Goal: Transaction & Acquisition: Purchase product/service

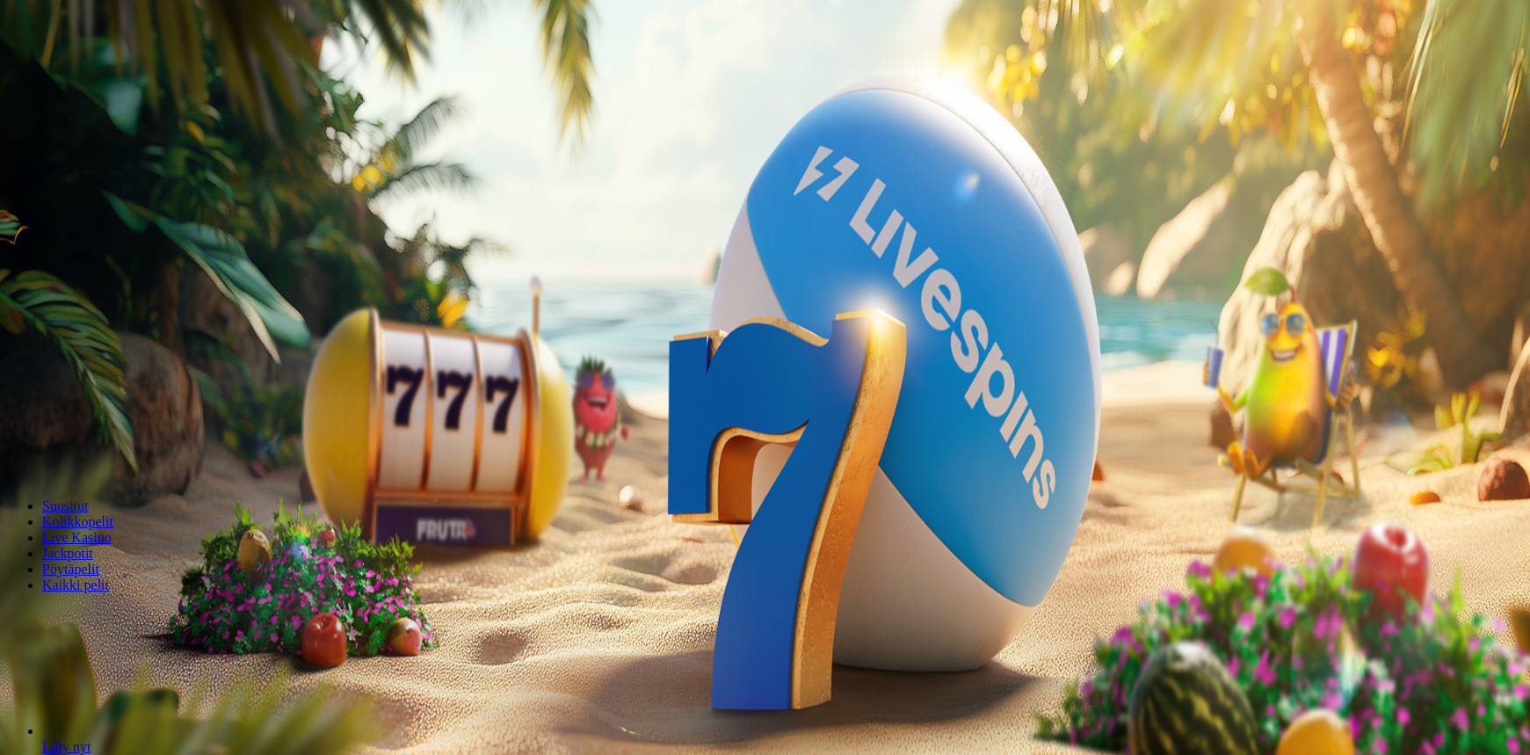
click at [113, 70] on span "Kirjaudu" at bounding box center [121, 63] width 43 height 13
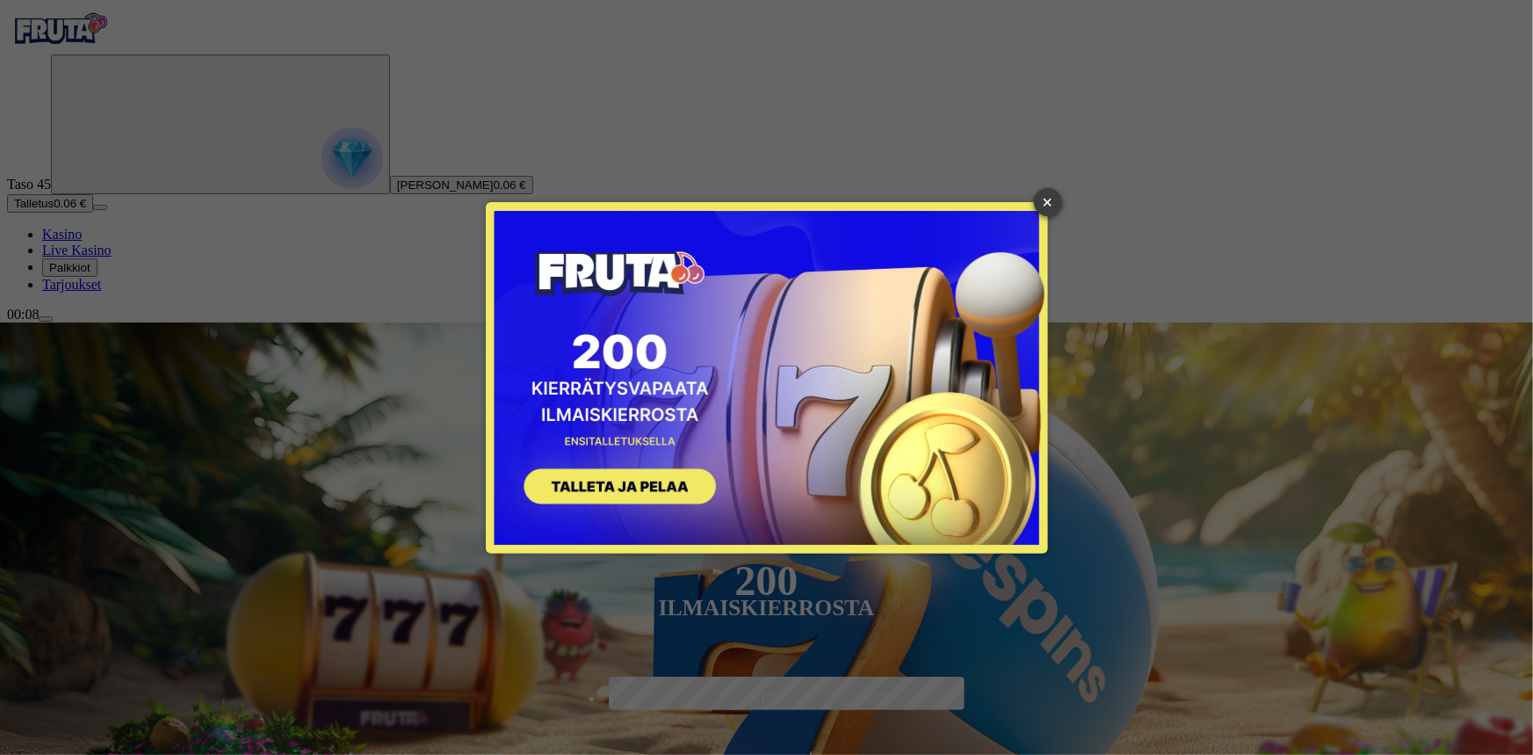
click at [1037, 204] on link "×" at bounding box center [1048, 202] width 28 height 28
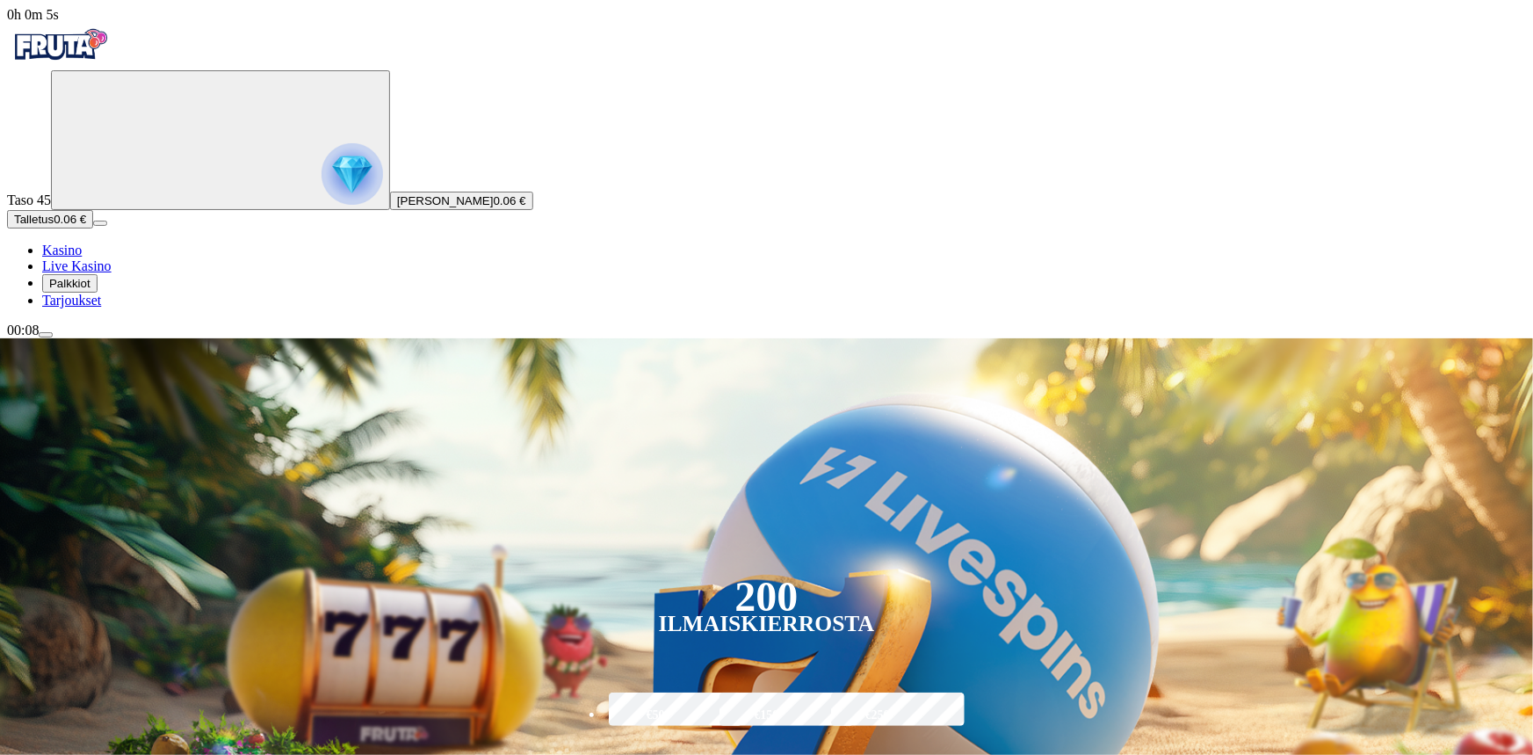
click at [54, 226] on span "Talletus" at bounding box center [34, 219] width 40 height 13
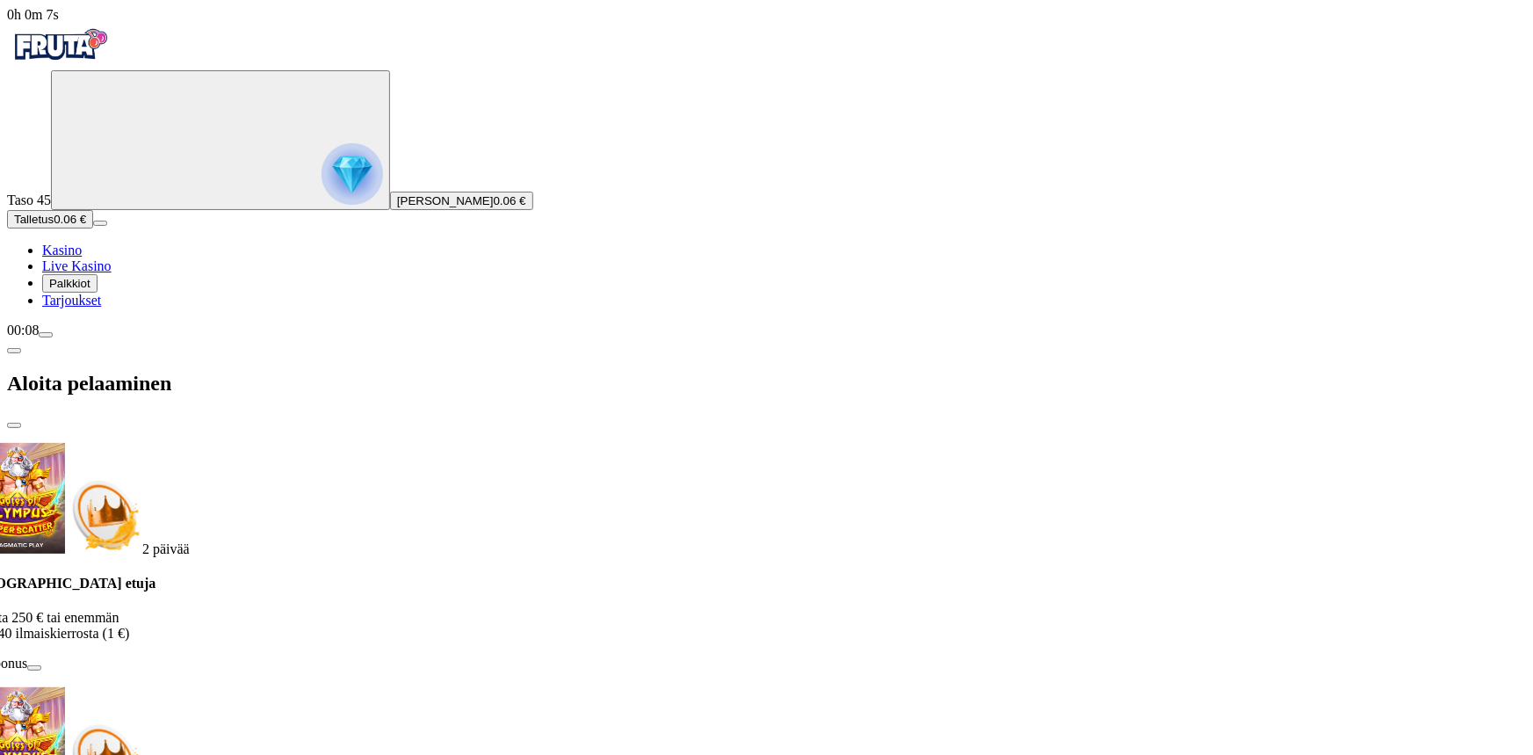
drag, startPoint x: 542, startPoint y: 209, endPoint x: 314, endPoint y: 215, distance: 228.5
click at [319, 575] on div "Talletuksella etuja Talleta 250 € tai enemmän Saat 40 ilmaiskierrosta (1 €) Ota…" at bounding box center [712, 631] width 1484 height 112
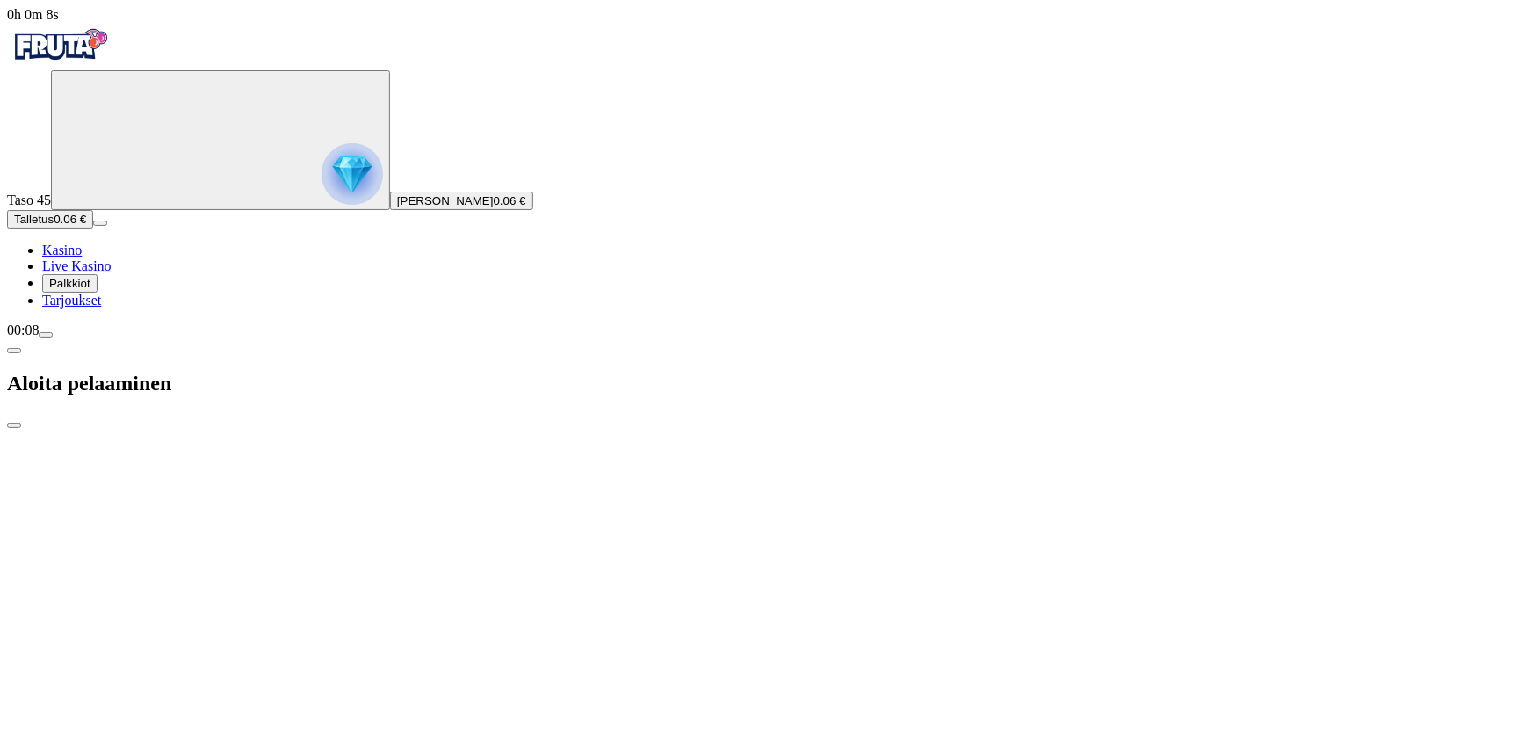
drag, startPoint x: 482, startPoint y: 192, endPoint x: 300, endPoint y: 203, distance: 183.1
drag, startPoint x: 351, startPoint y: 196, endPoint x: 272, endPoint y: 199, distance: 79.1
drag, startPoint x: 438, startPoint y: 195, endPoint x: 323, endPoint y: 201, distance: 114.4
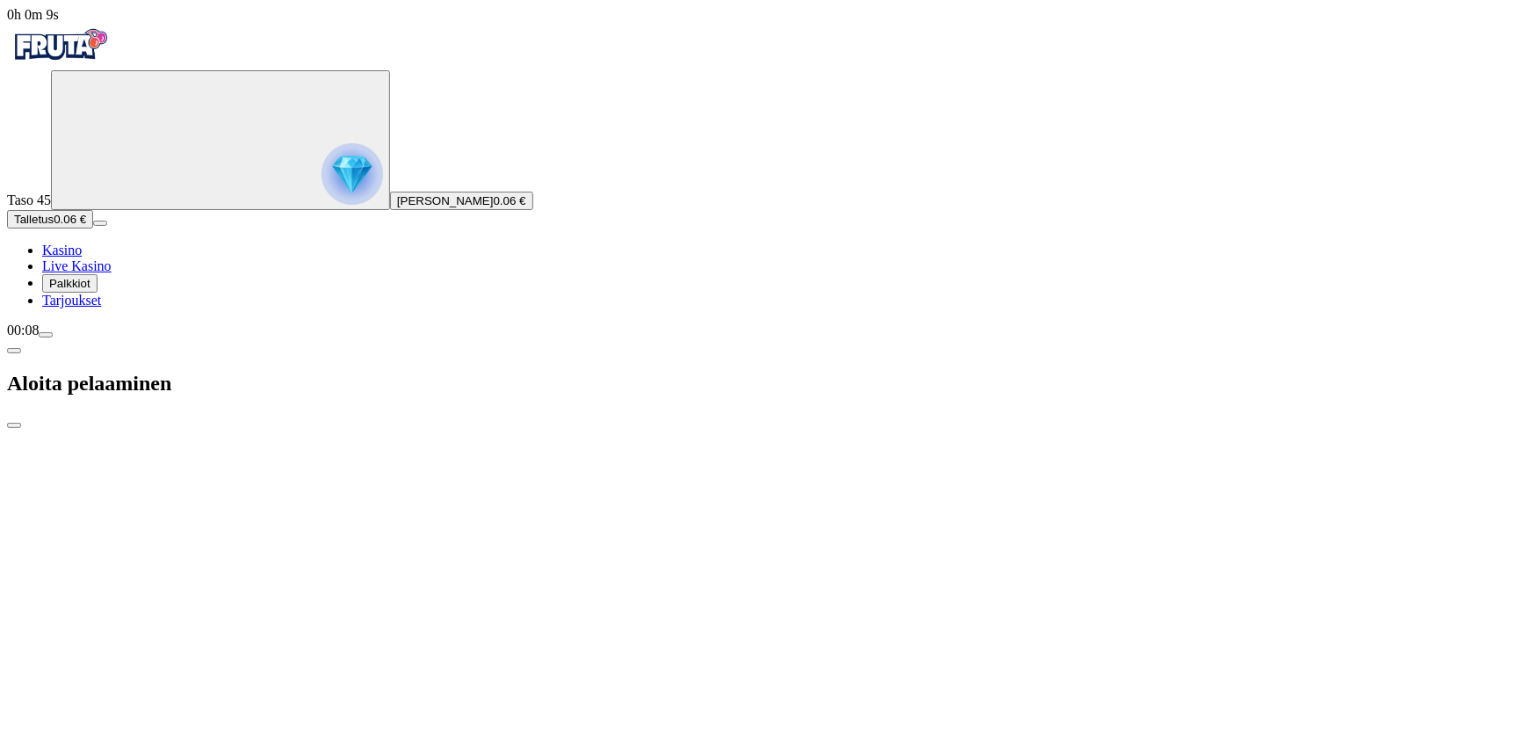
drag, startPoint x: 467, startPoint y: 177, endPoint x: 546, endPoint y: 188, distance: 79.0
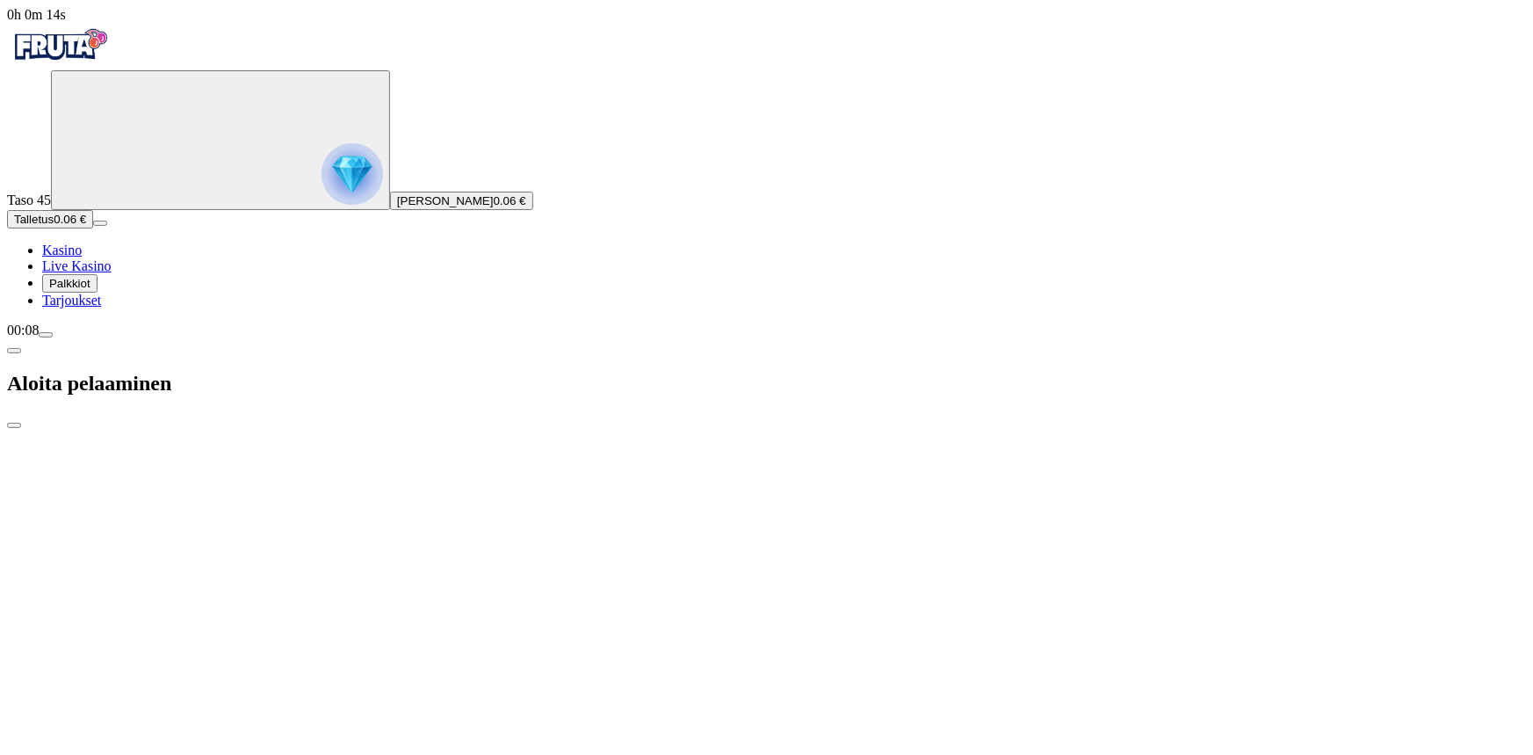
type input "*"
type input "**"
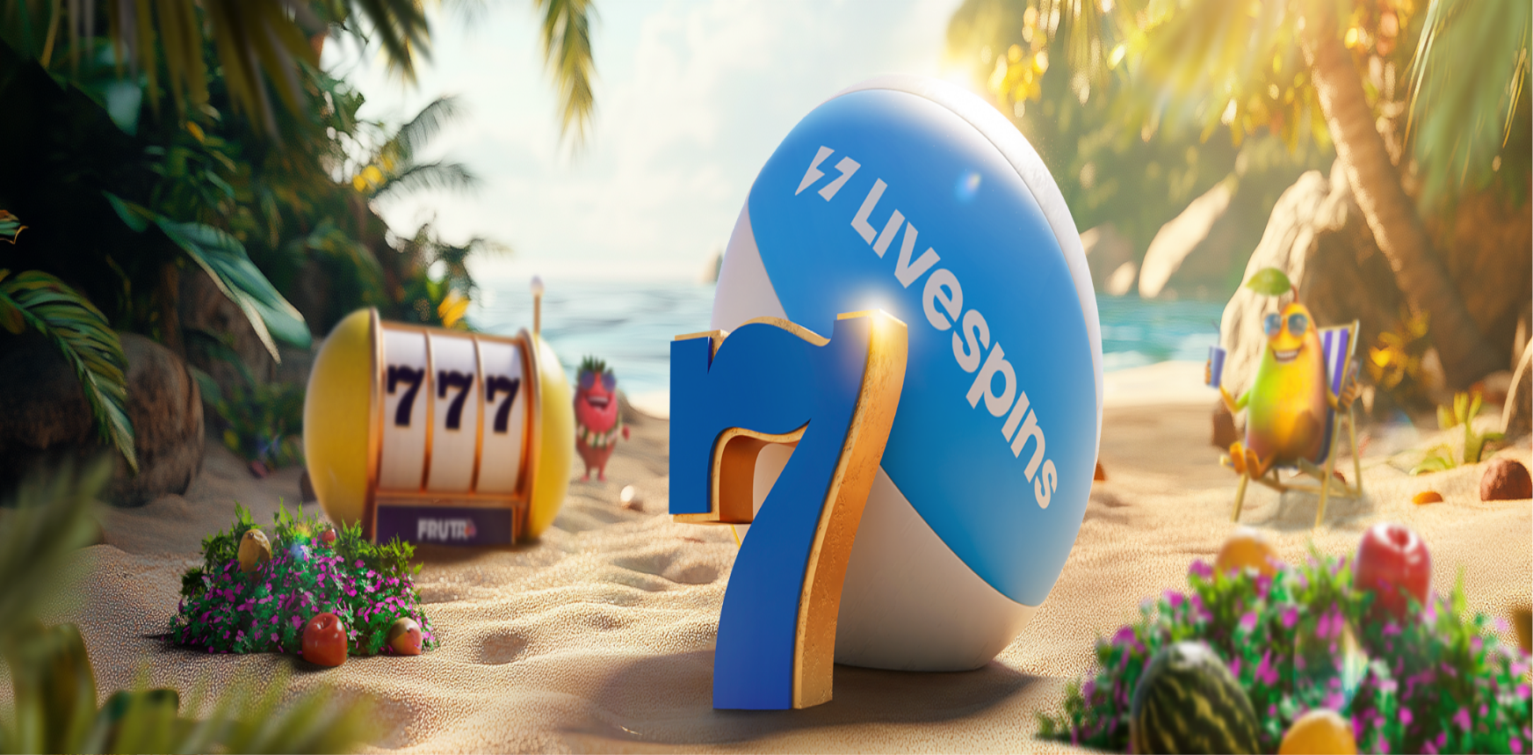
click at [604, 338] on div "Aloita pelaaminen" at bounding box center [766, 383] width 1519 height 90
click at [14, 425] on span "close icon" at bounding box center [14, 425] width 0 height 0
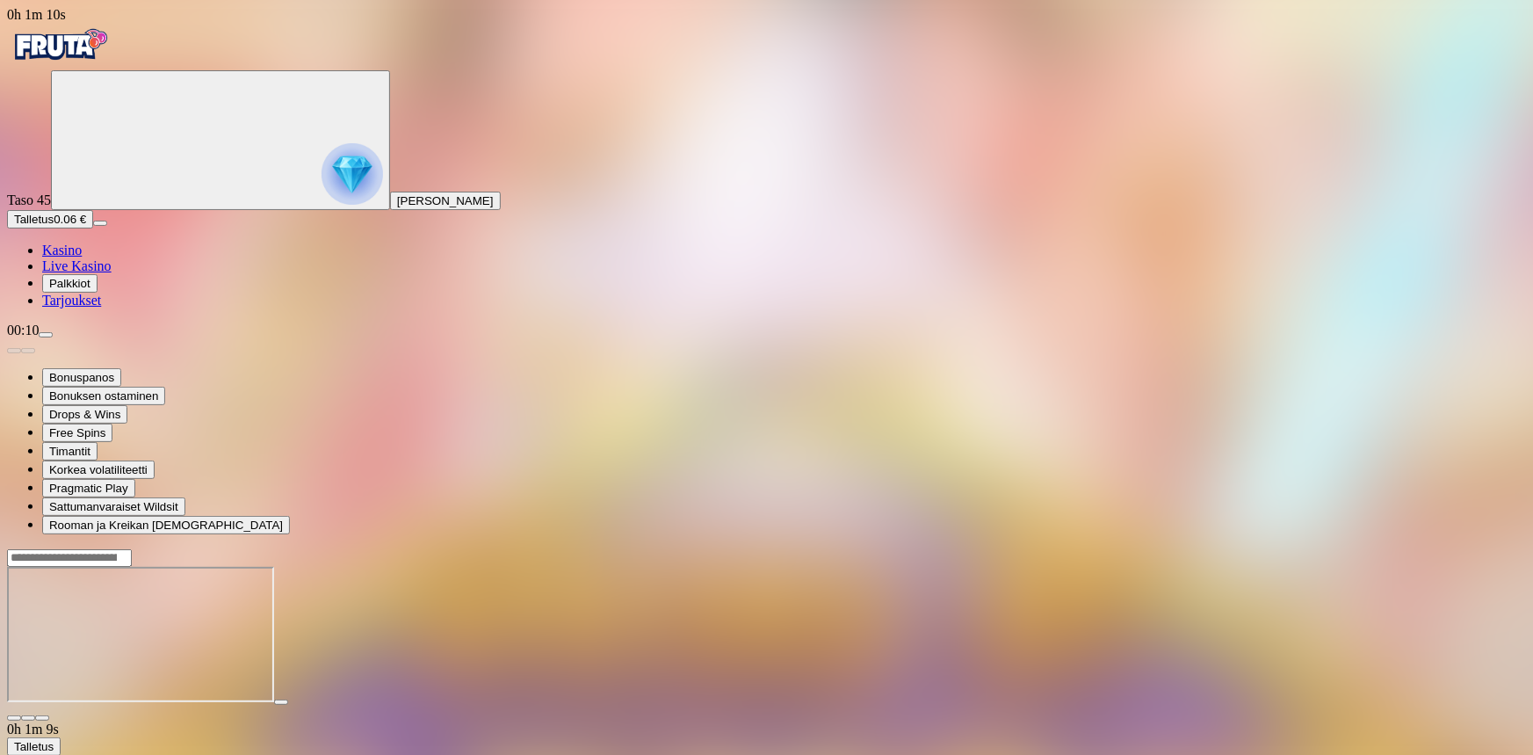
click at [322, 205] on img "Primary" at bounding box center [353, 174] width 62 height 62
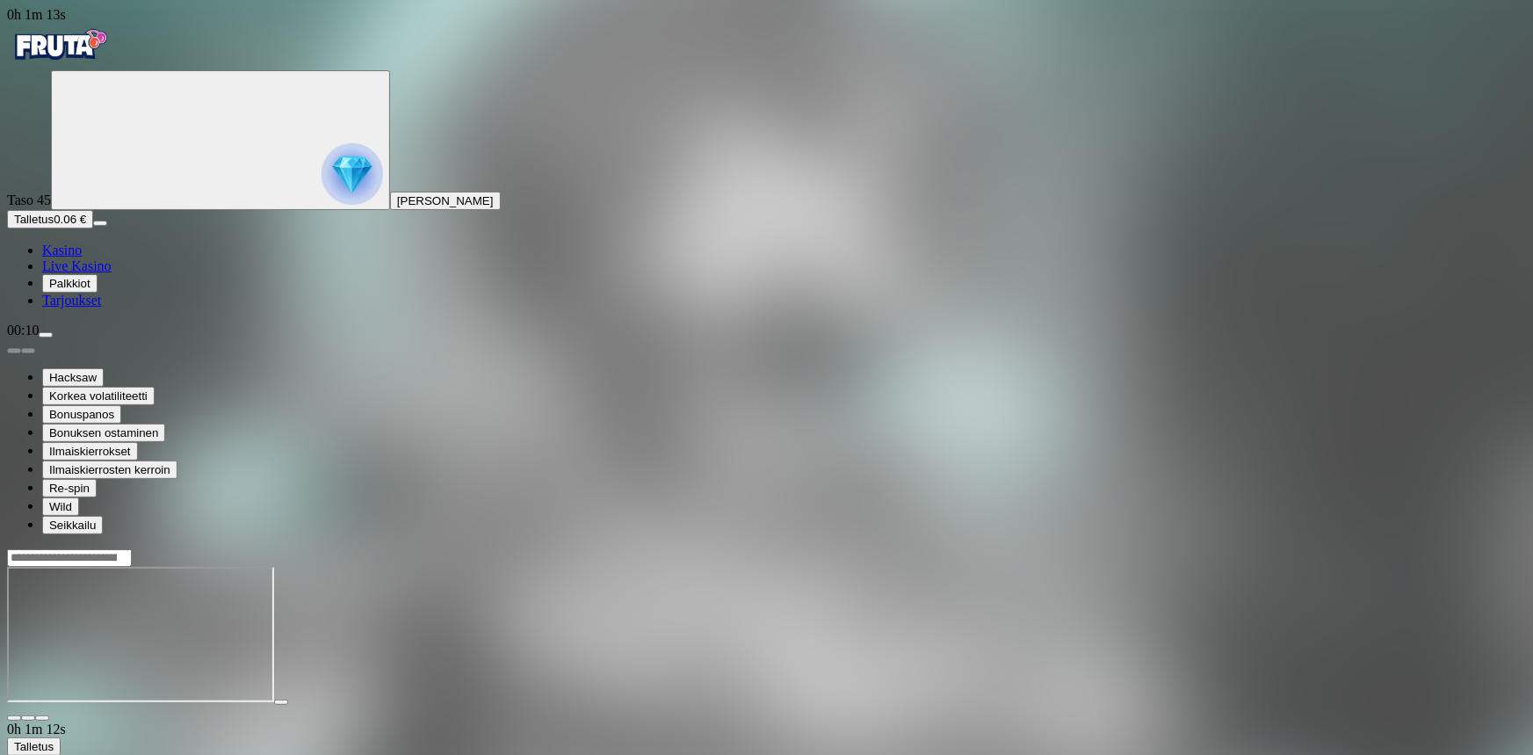
click at [322, 201] on img "Primary" at bounding box center [353, 174] width 62 height 62
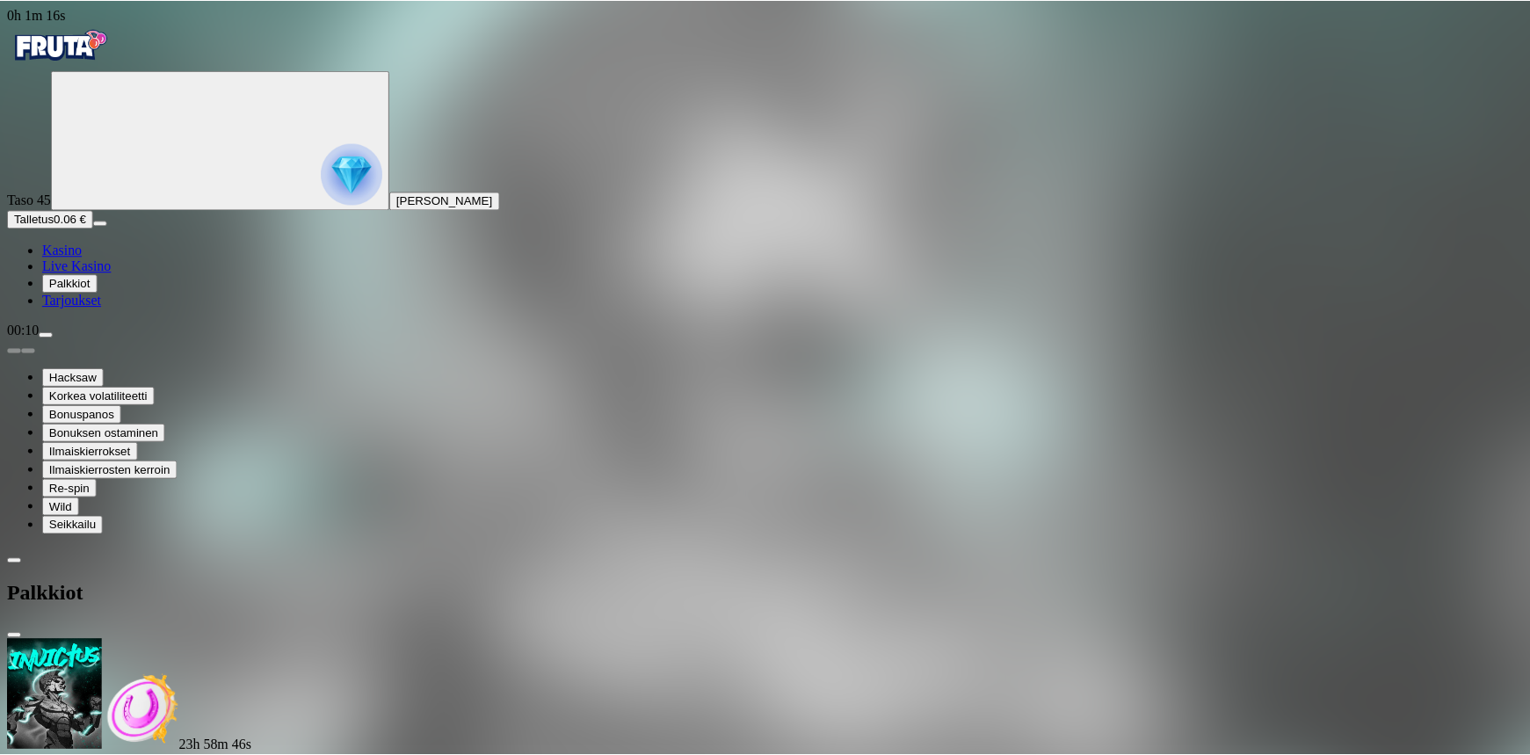
scroll to position [61, 0]
click at [14, 635] on span "close icon" at bounding box center [14, 635] width 0 height 0
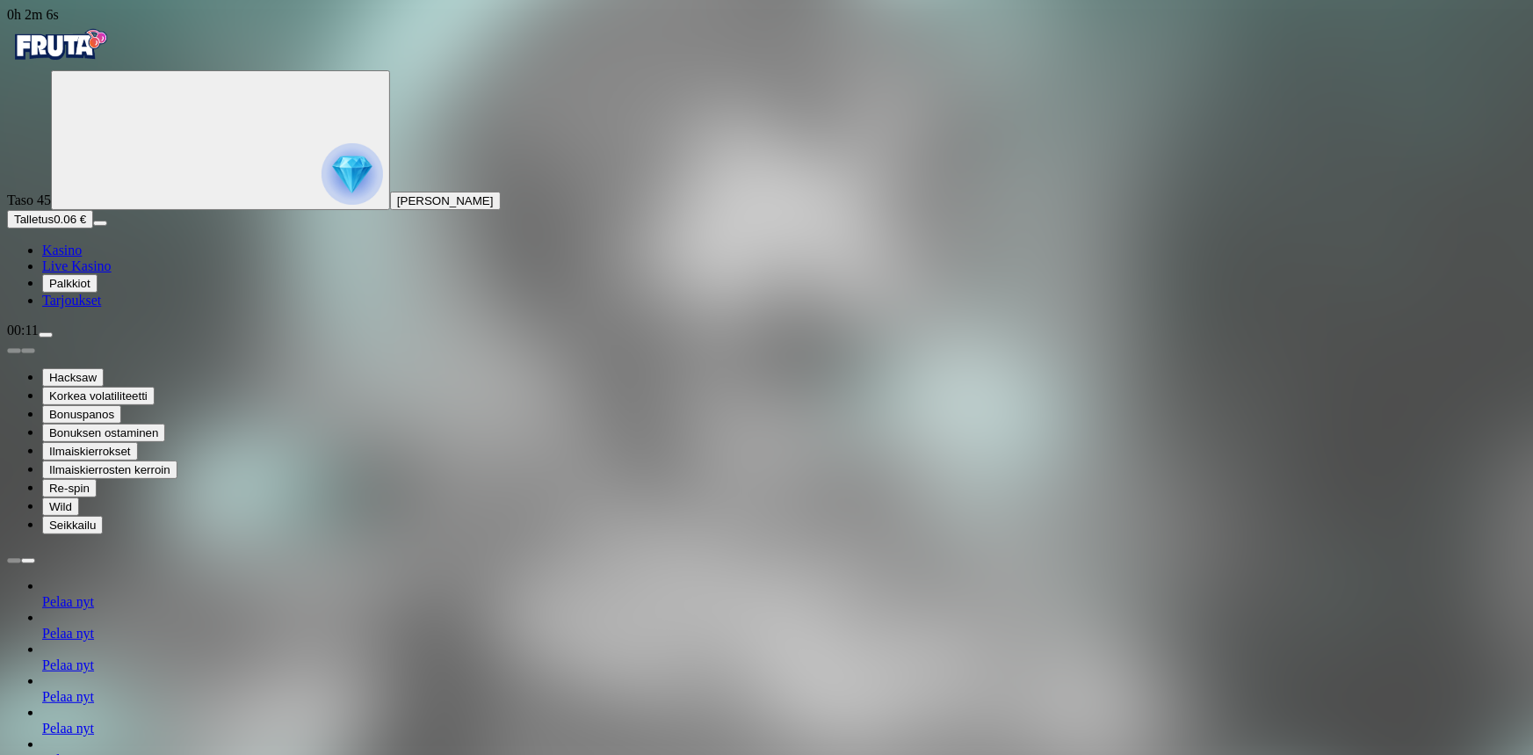
click at [72, 257] on span "Kasino" at bounding box center [62, 249] width 40 height 15
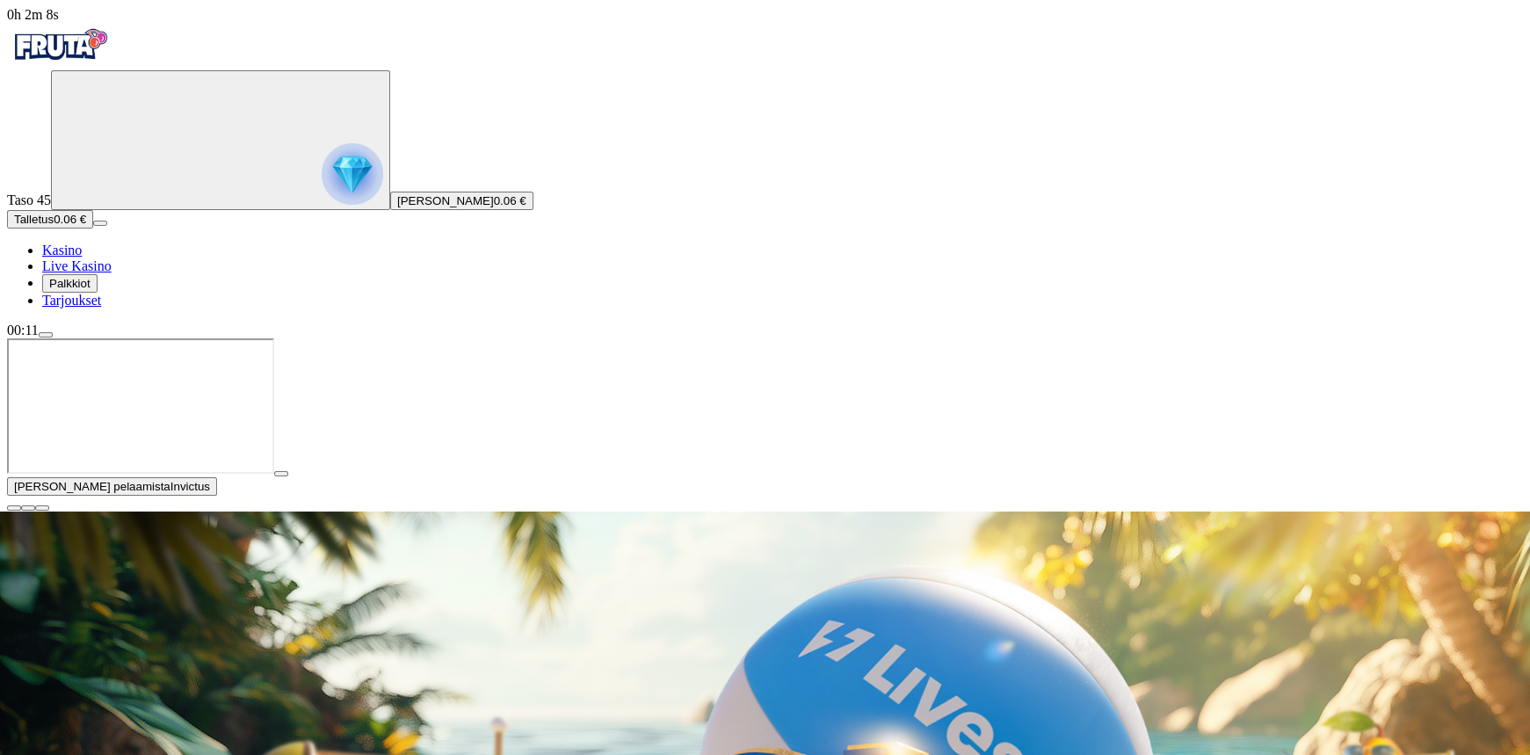
click at [46, 335] on span "menu icon" at bounding box center [46, 335] width 0 height 0
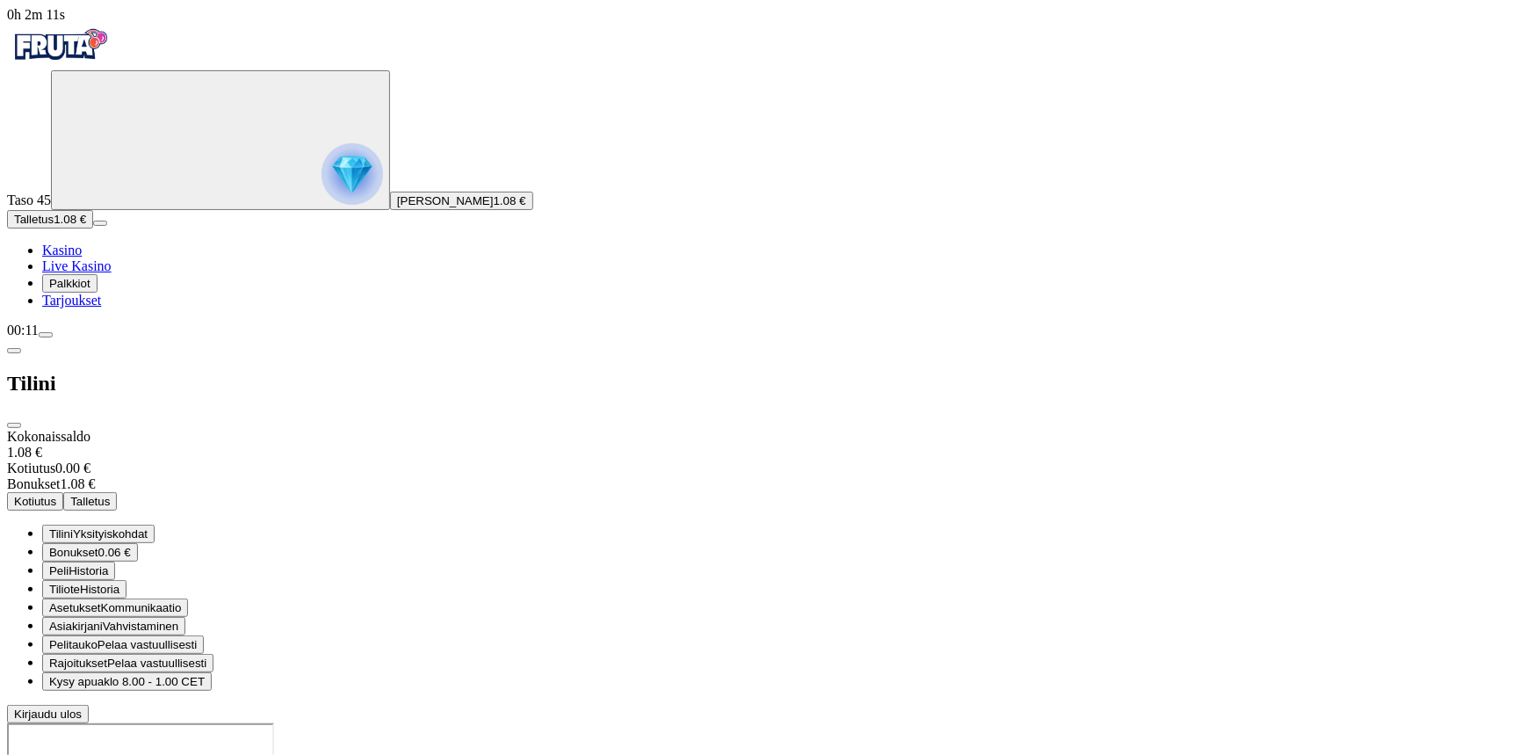
click at [82, 707] on span "Kirjaudu ulos" at bounding box center [48, 713] width 68 height 13
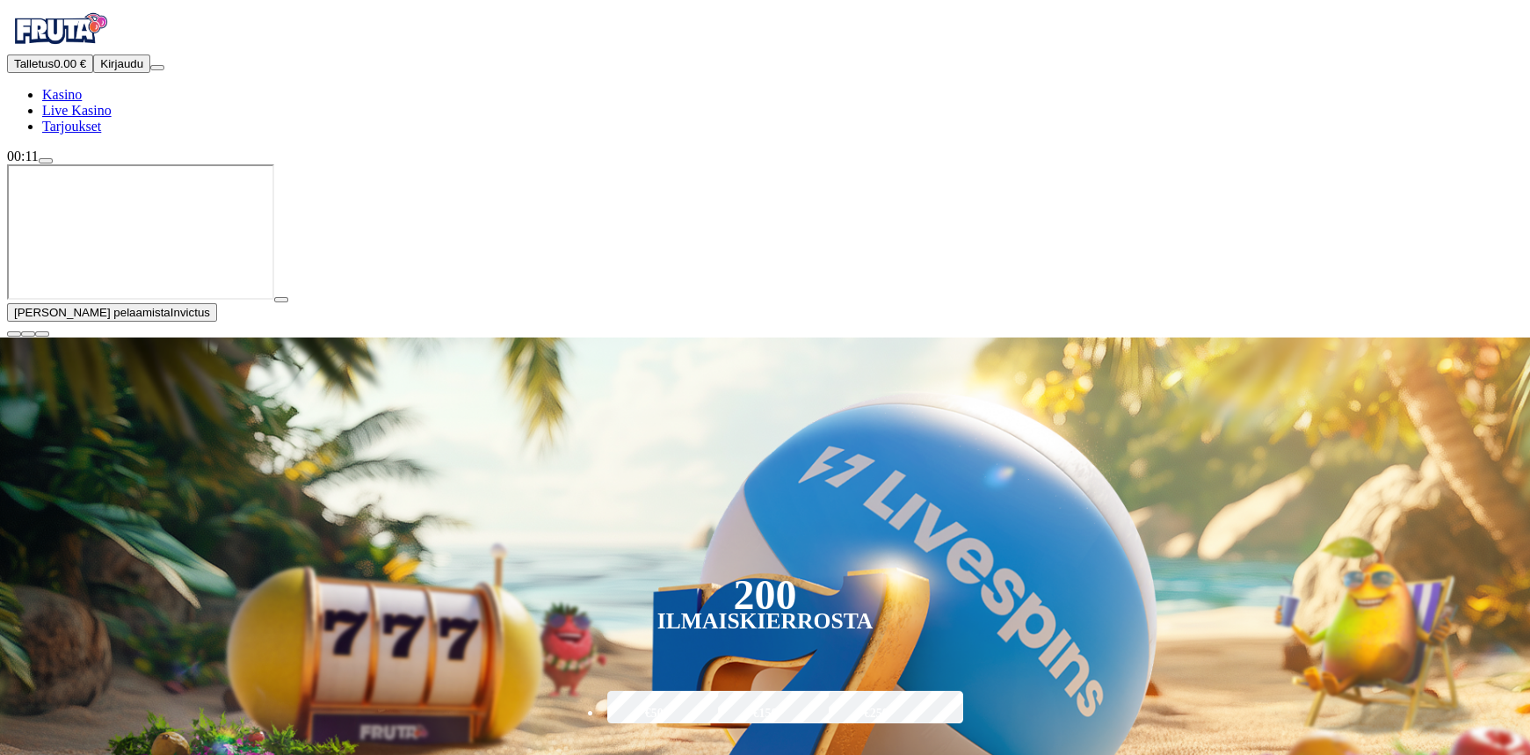
click at [123, 73] on button "Kirjaudu" at bounding box center [121, 63] width 57 height 18
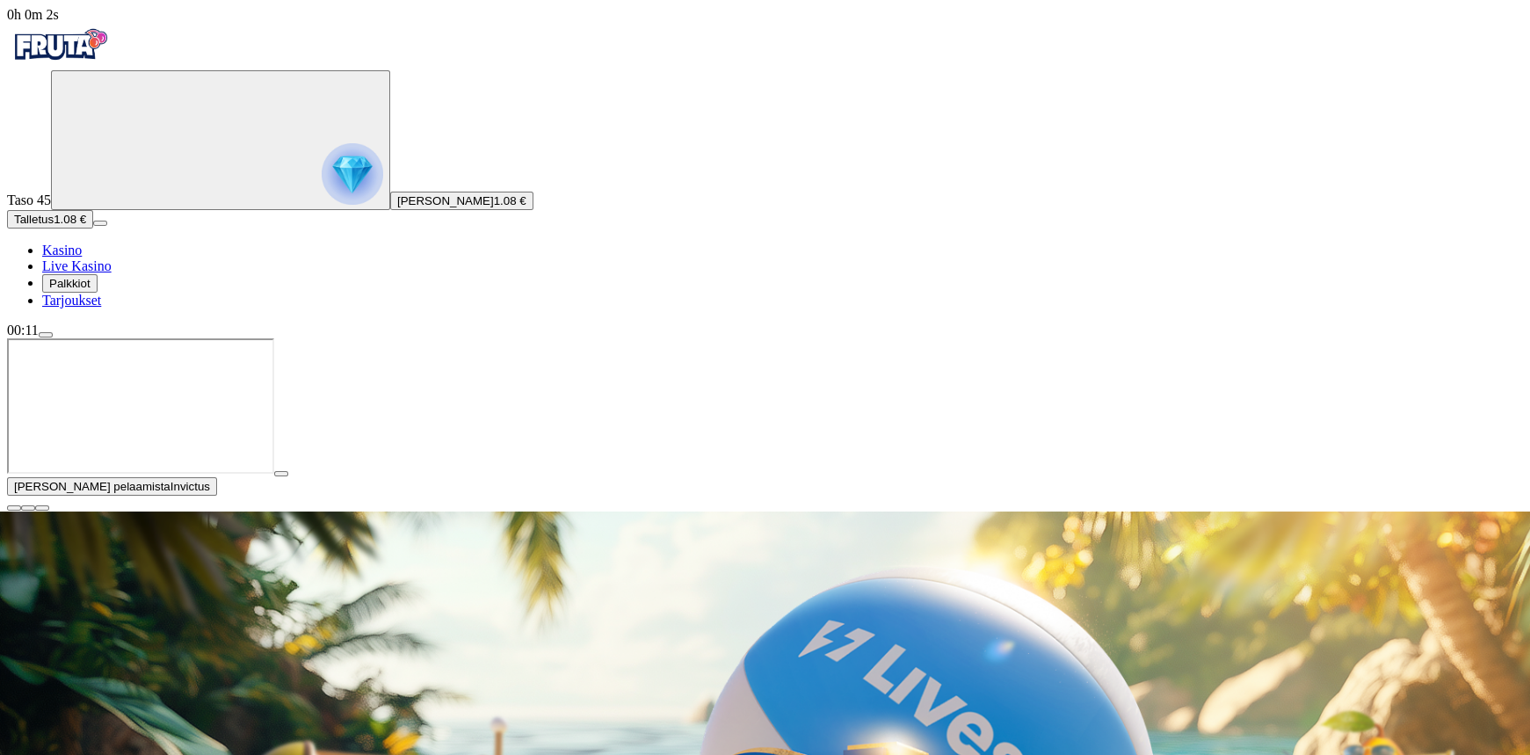
click at [46, 335] on span "menu icon" at bounding box center [46, 335] width 0 height 0
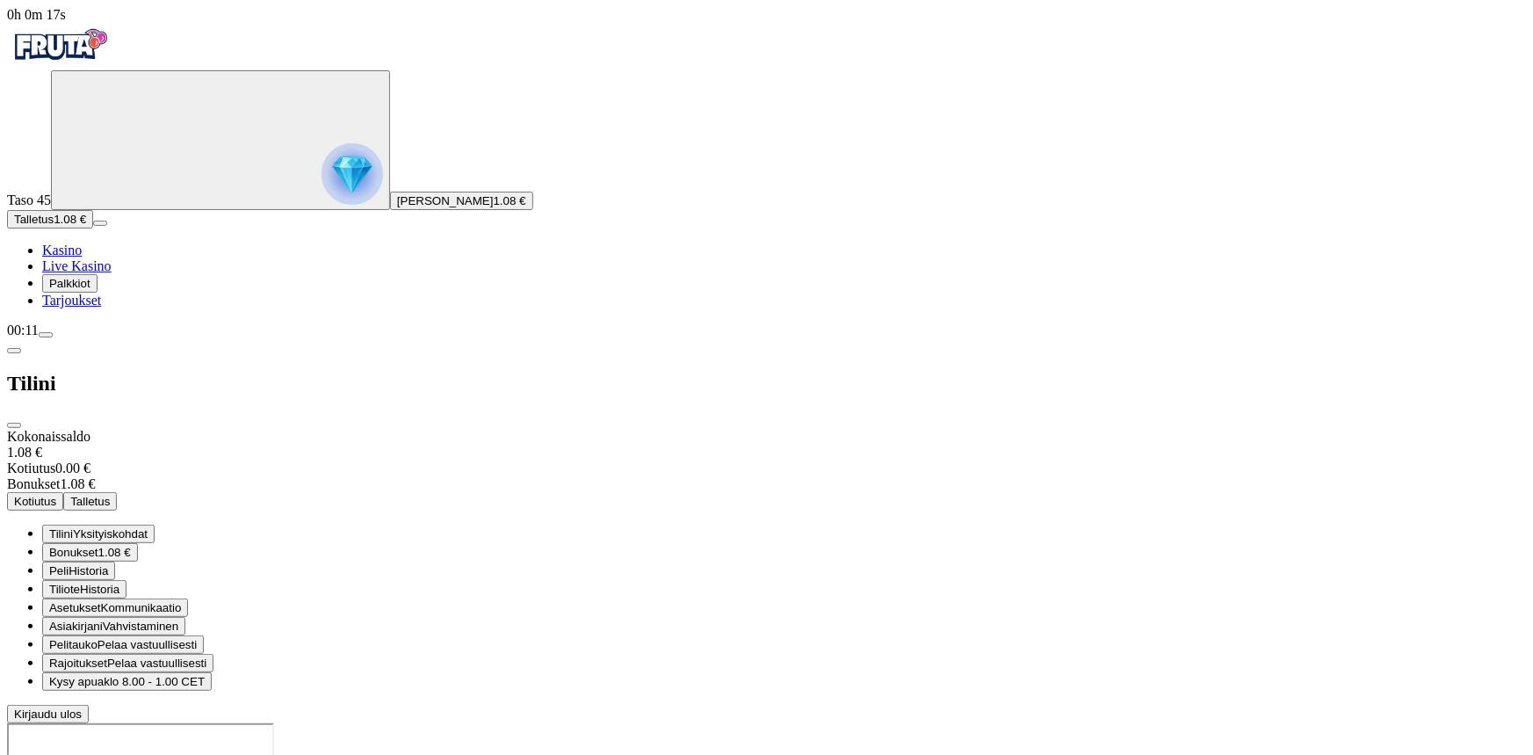
click at [14, 425] on span "close icon" at bounding box center [14, 425] width 0 height 0
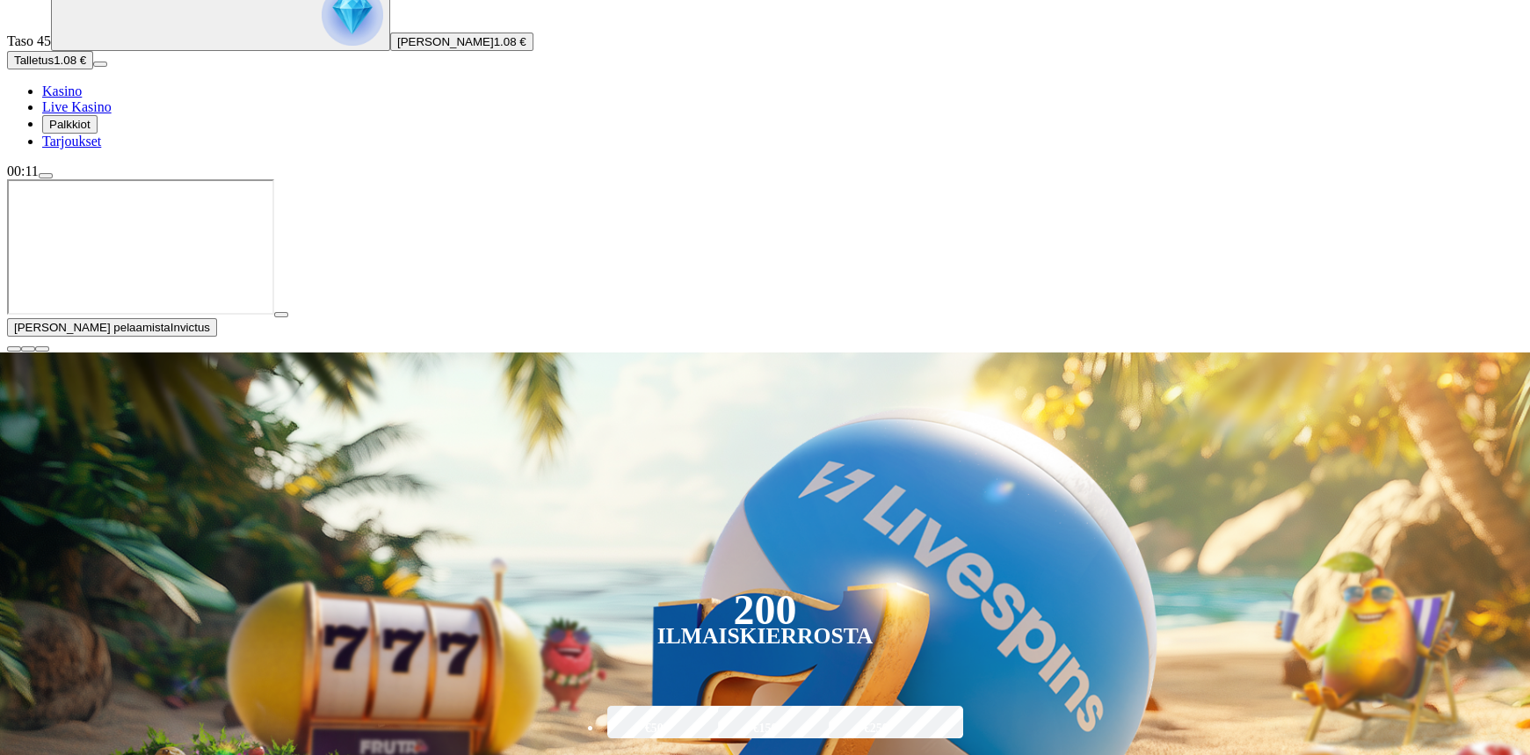
scroll to position [239, 0]
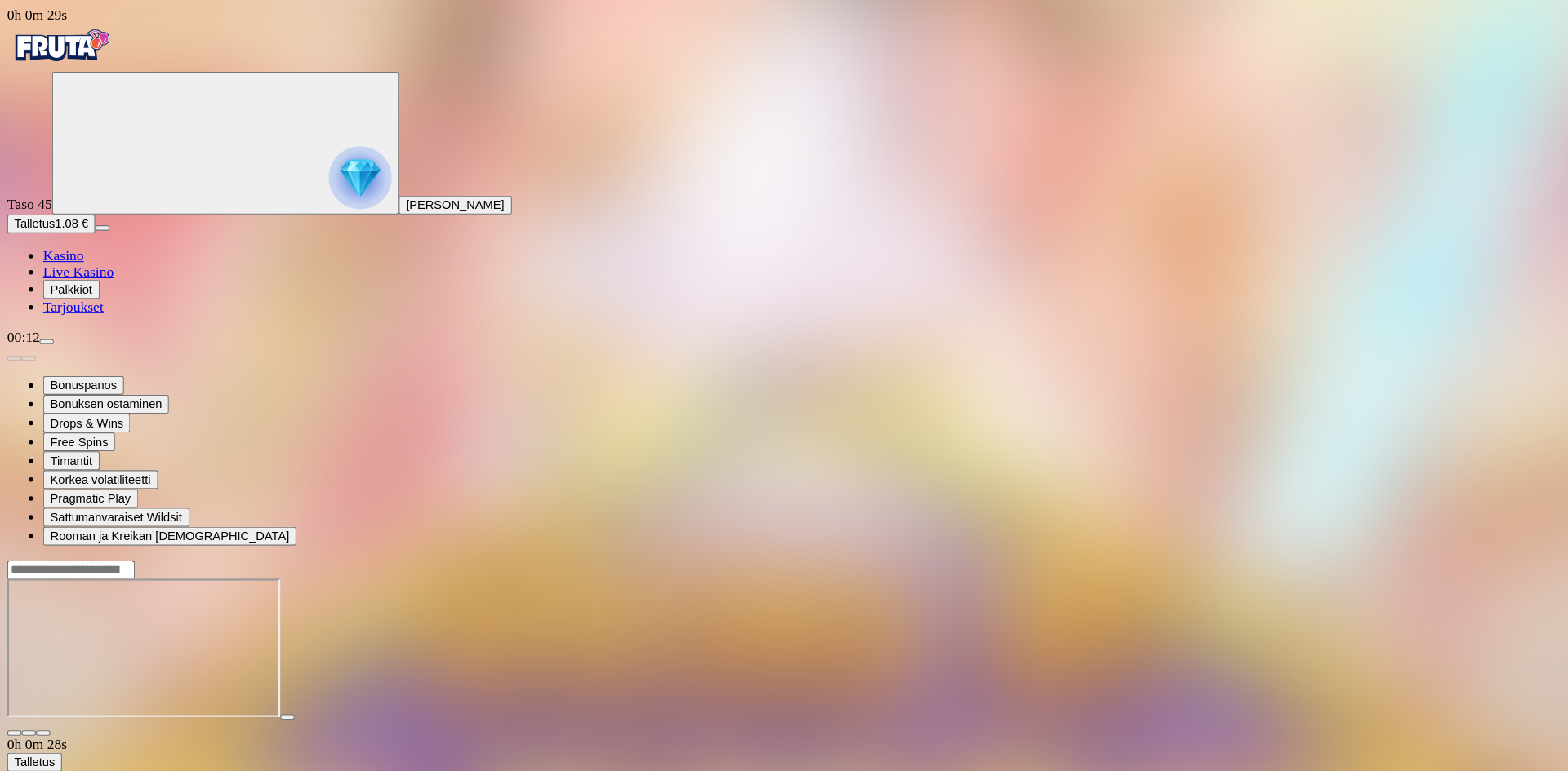
scroll to position [98, 0]
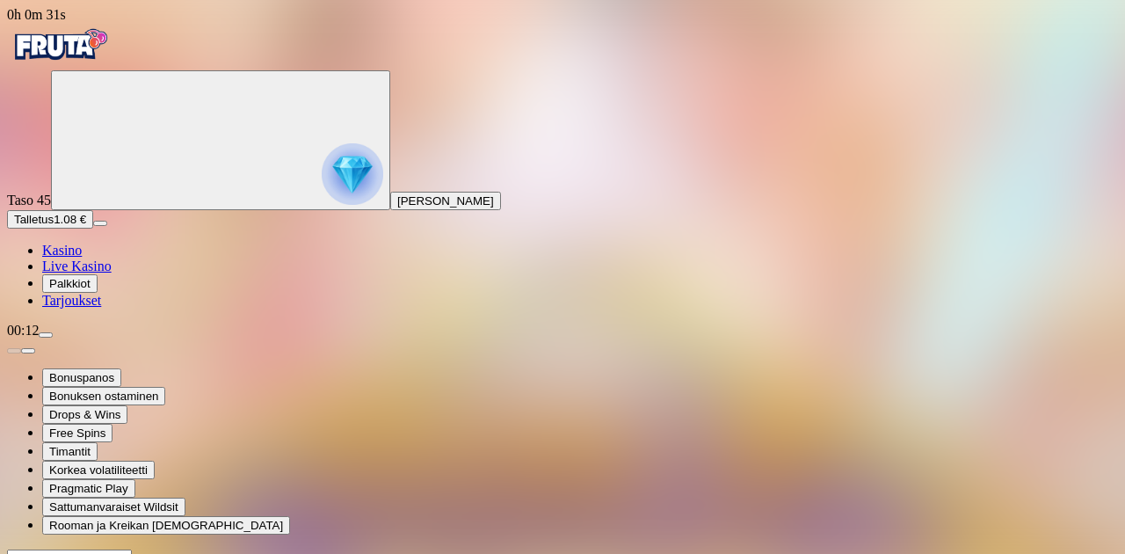
drag, startPoint x: 1124, startPoint y: 118, endPoint x: 1123, endPoint y: 253, distance: 135.3
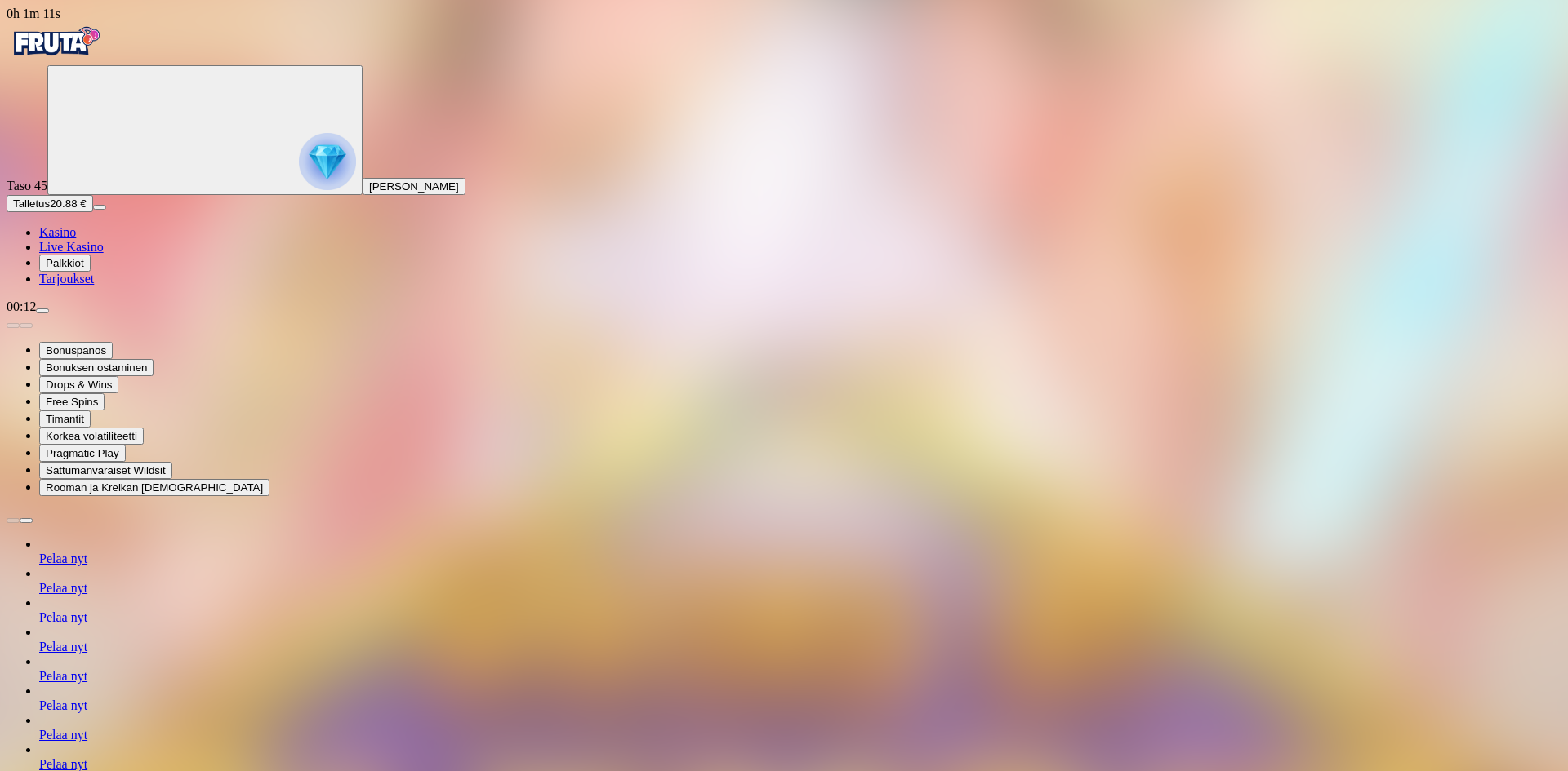
click at [43, 311] on span "menu icon" at bounding box center [43, 311] width 0 height 0
type input "**"
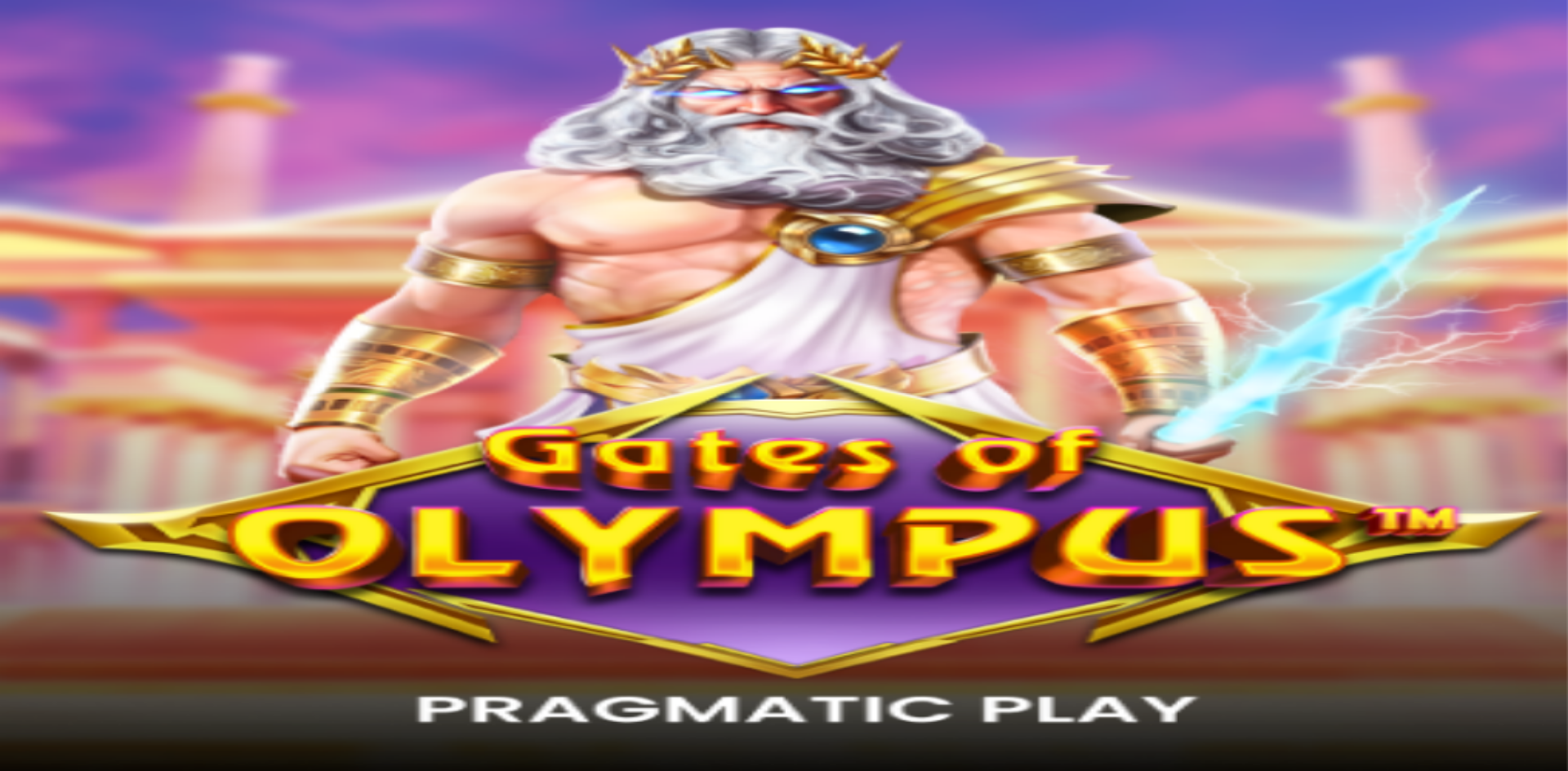
click at [76, 239] on span "Kasino" at bounding box center [58, 231] width 37 height 14
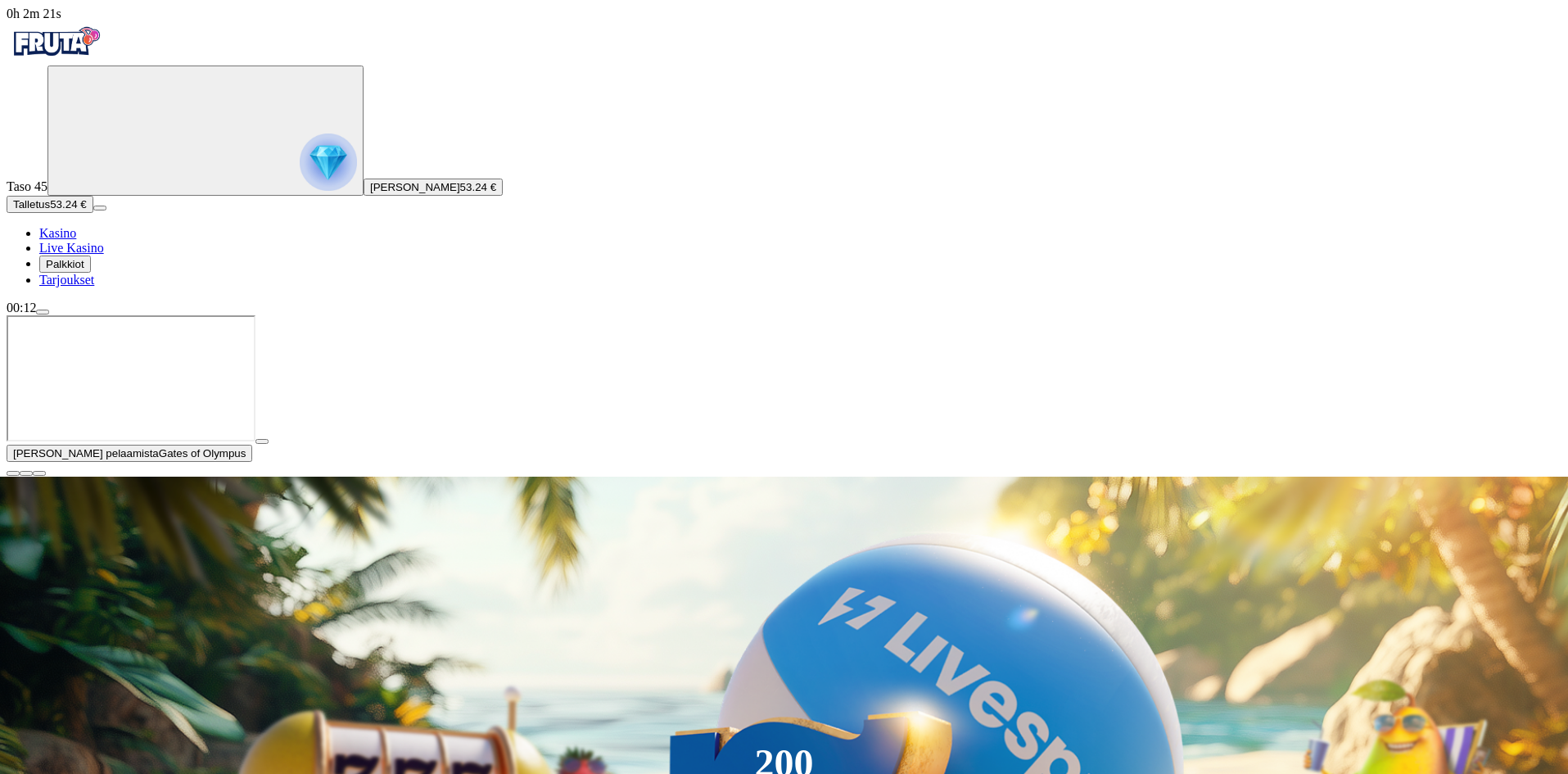
scroll to position [164, 0]
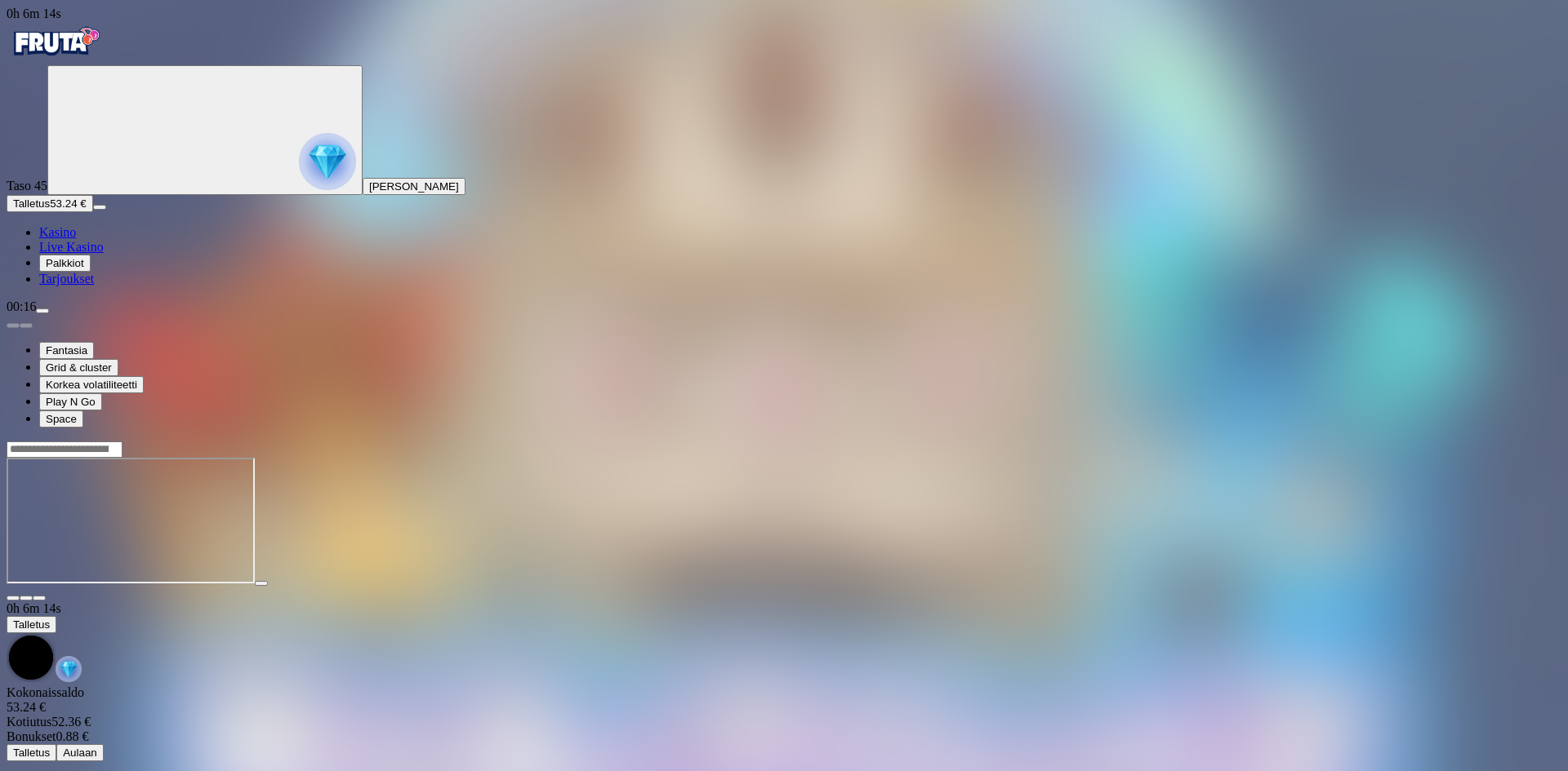
click at [76, 239] on span "Kasino" at bounding box center [58, 231] width 37 height 14
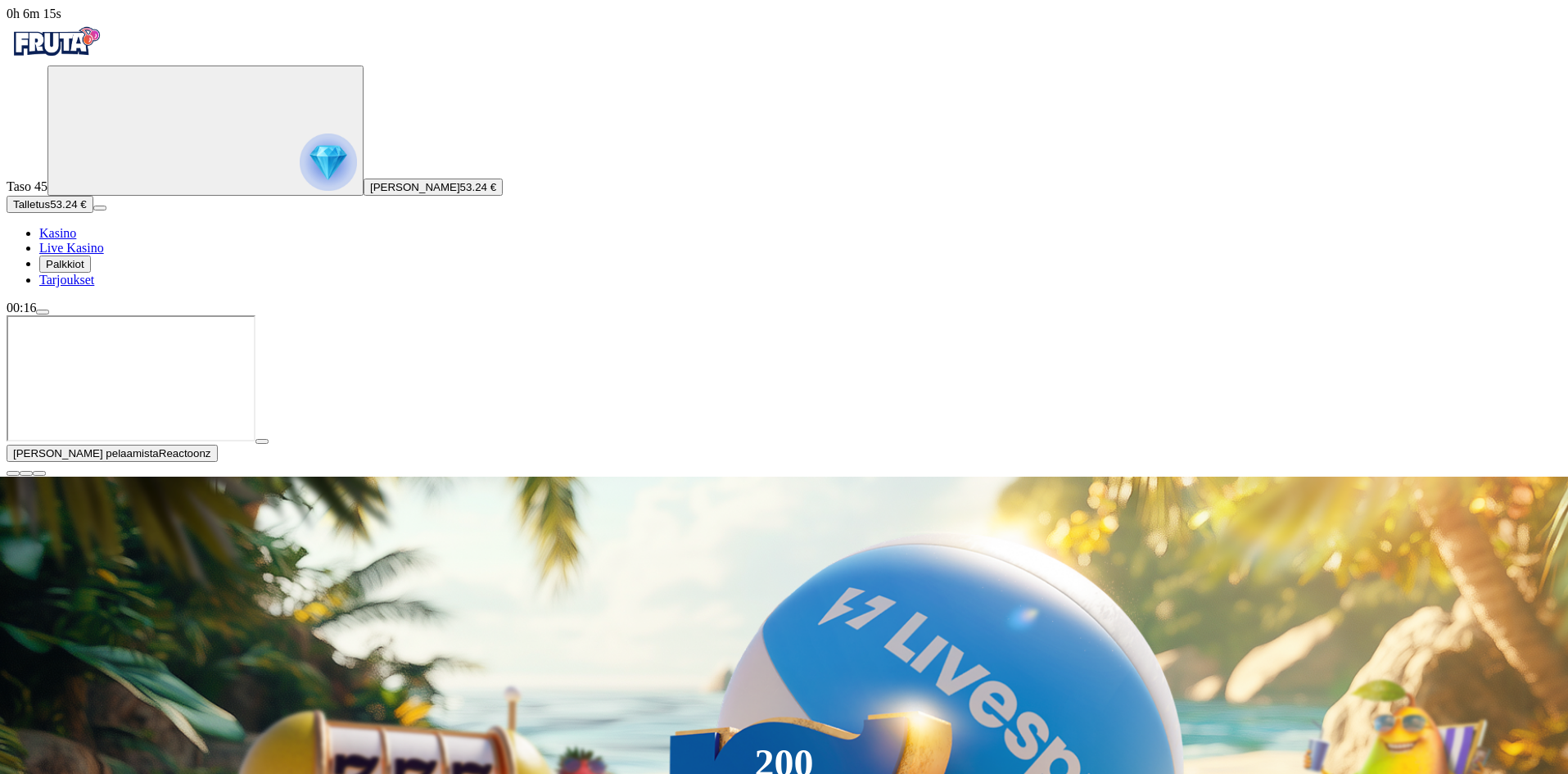
scroll to position [164, 0]
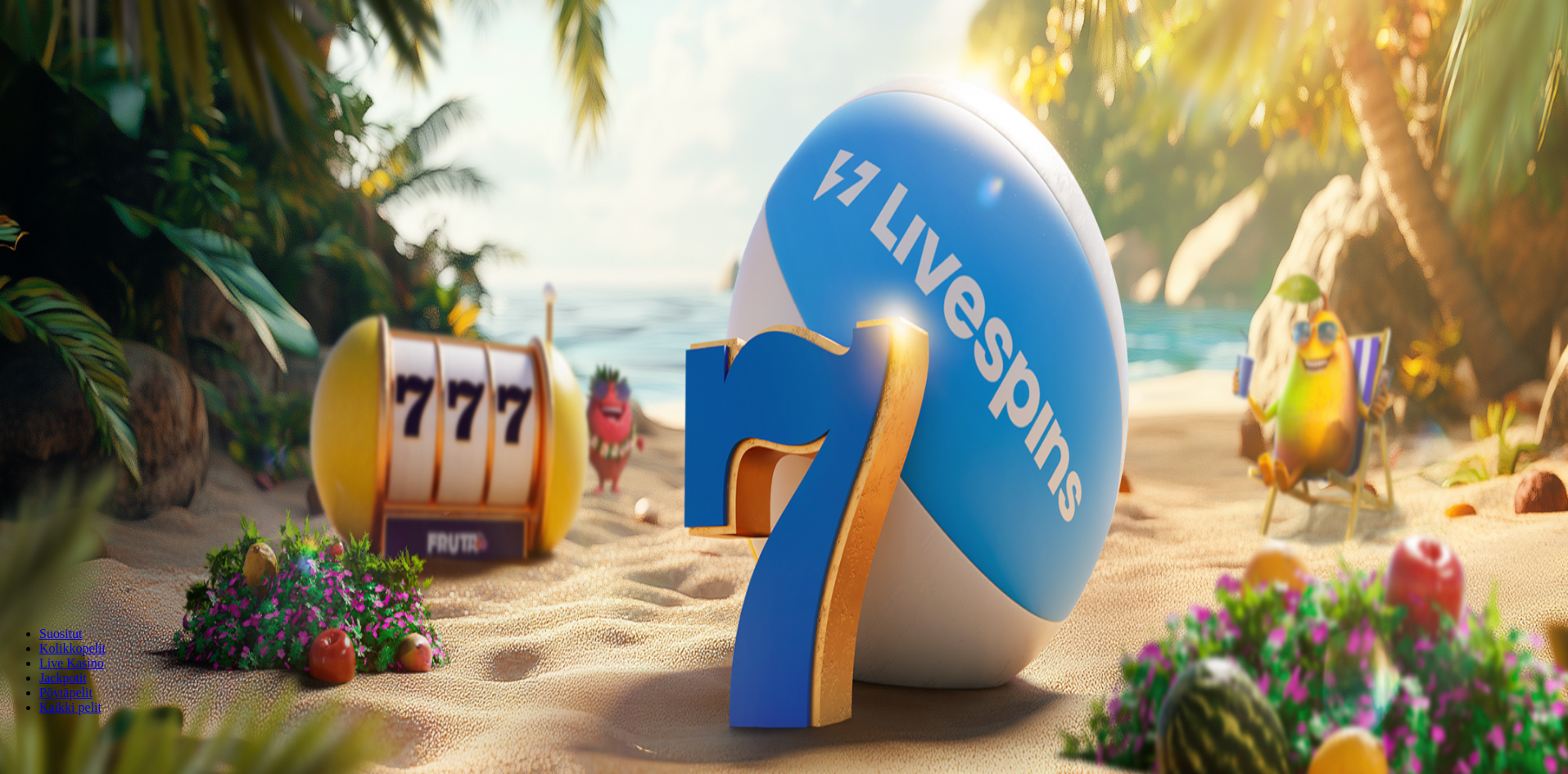
click at [43, 312] on span "menu icon" at bounding box center [43, 312] width 0 height 0
click at [109, 477] on span "40 €" at bounding box center [97, 483] width 23 height 14
click at [118, 558] on button "Tiliote Historia" at bounding box center [78, 566] width 78 height 17
click at [617, 496] on div at bounding box center [786, 496] width 1560 height 0
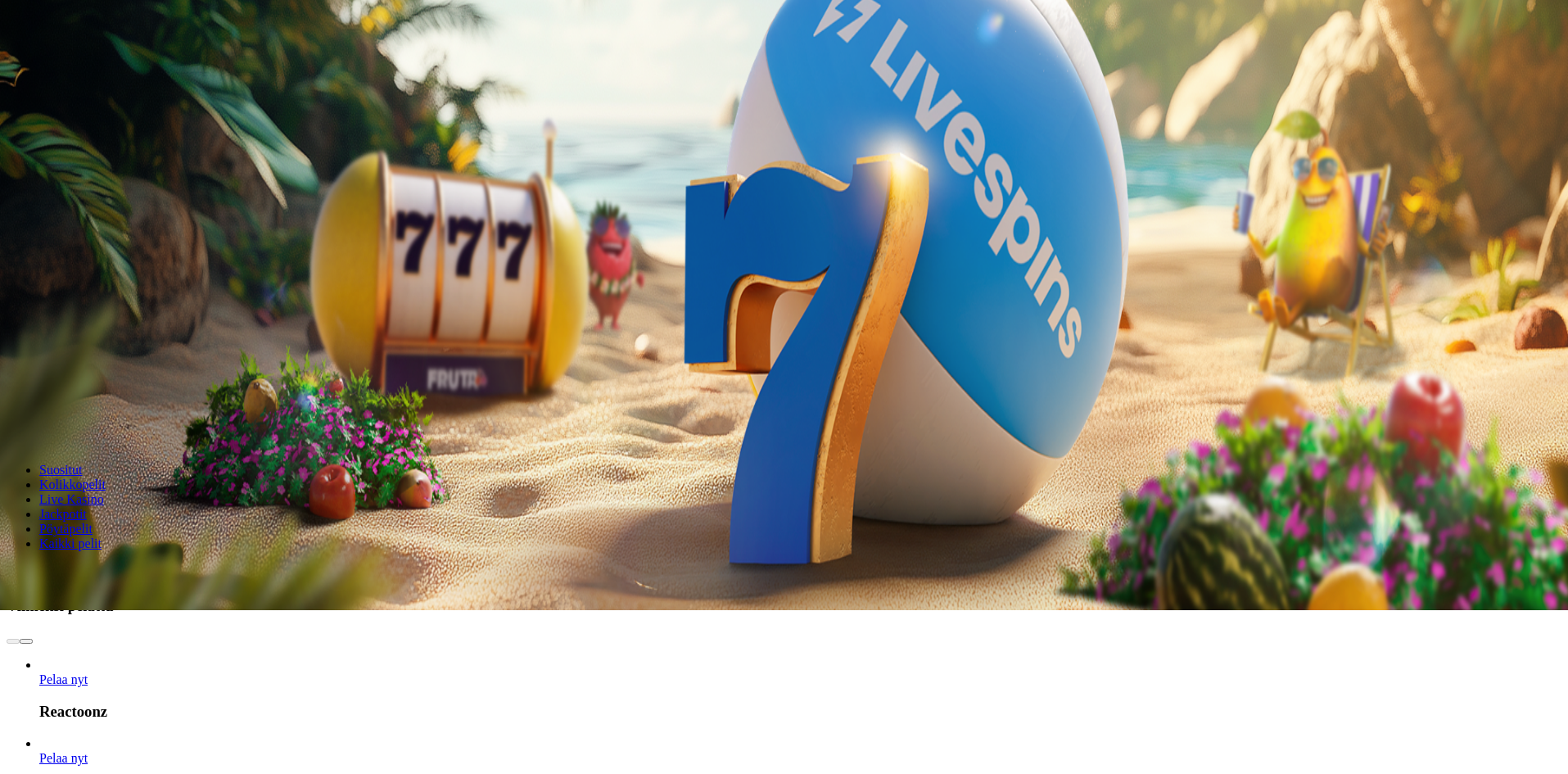
scroll to position [327, 0]
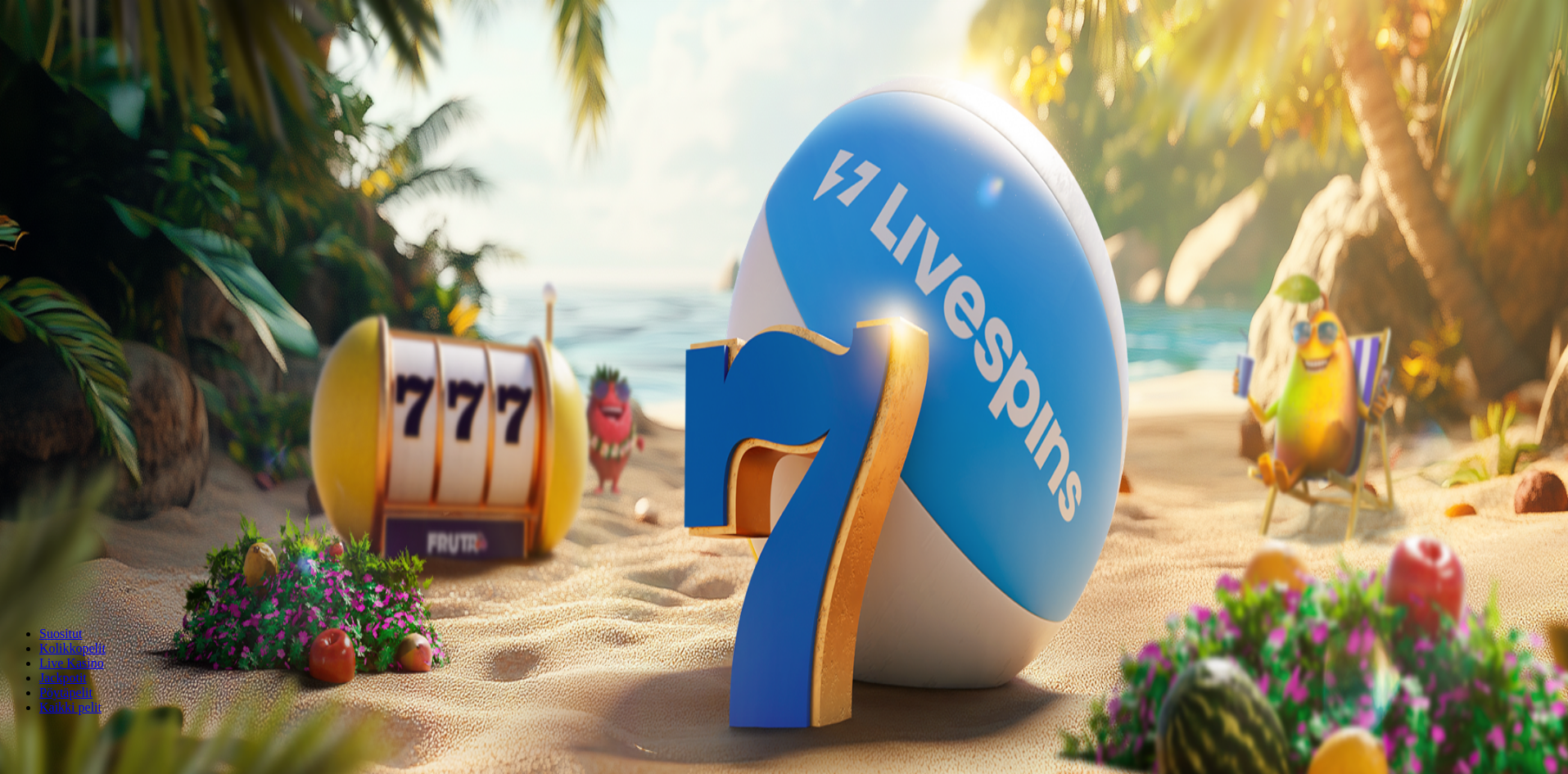
click at [84, 270] on span "Palkkiot" at bounding box center [64, 264] width 38 height 12
click at [336, 678] on h4 "Taso 46" at bounding box center [786, 685] width 1560 height 15
click at [94, 287] on span "Tarjoukset" at bounding box center [66, 280] width 55 height 14
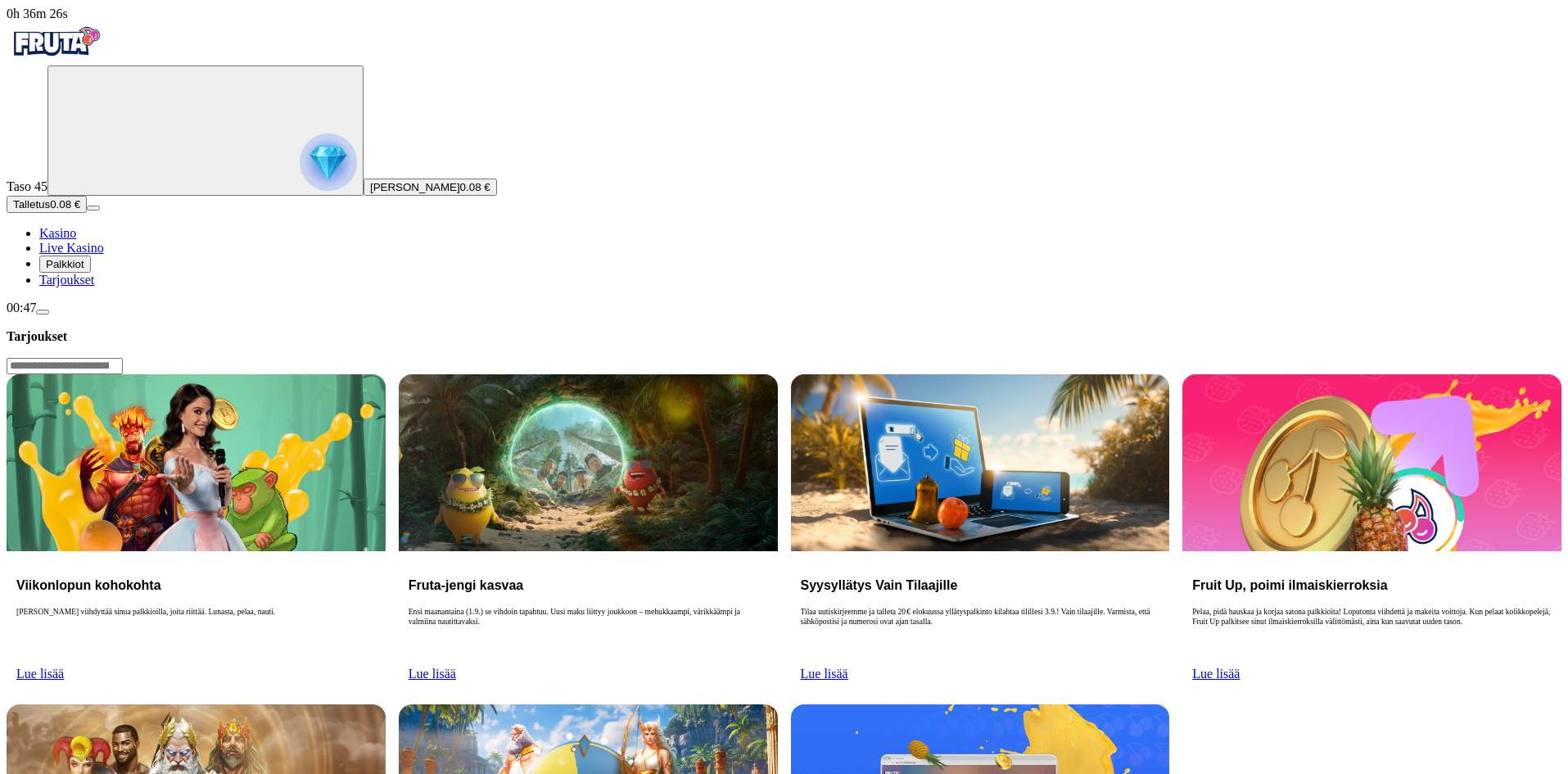
click at [84, 255] on span "Live Kasino" at bounding box center [71, 247] width 64 height 14
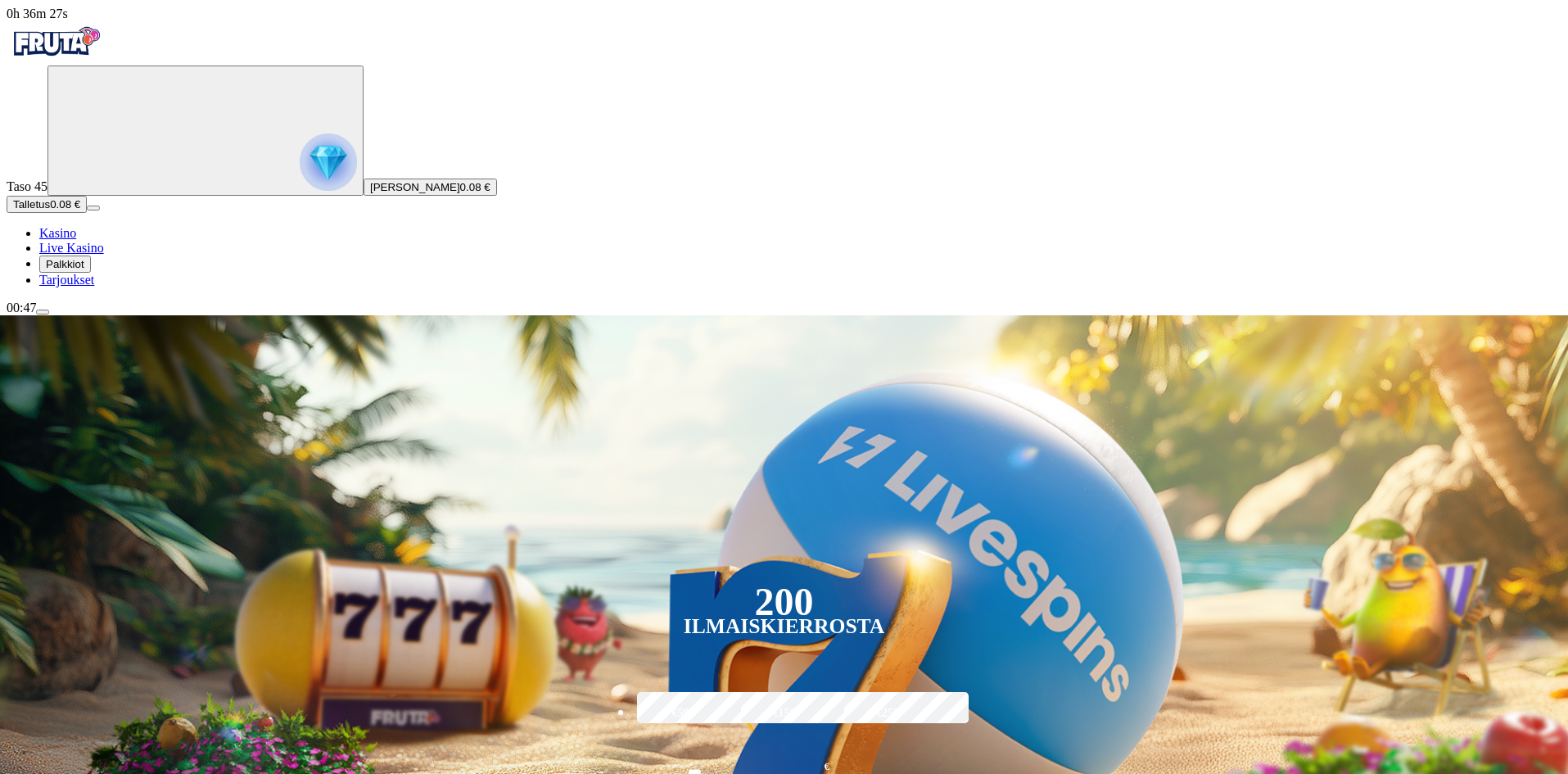
click at [76, 240] on span "Kasino" at bounding box center [58, 232] width 37 height 14
click at [300, 181] on img "Primary" at bounding box center [329, 162] width 58 height 58
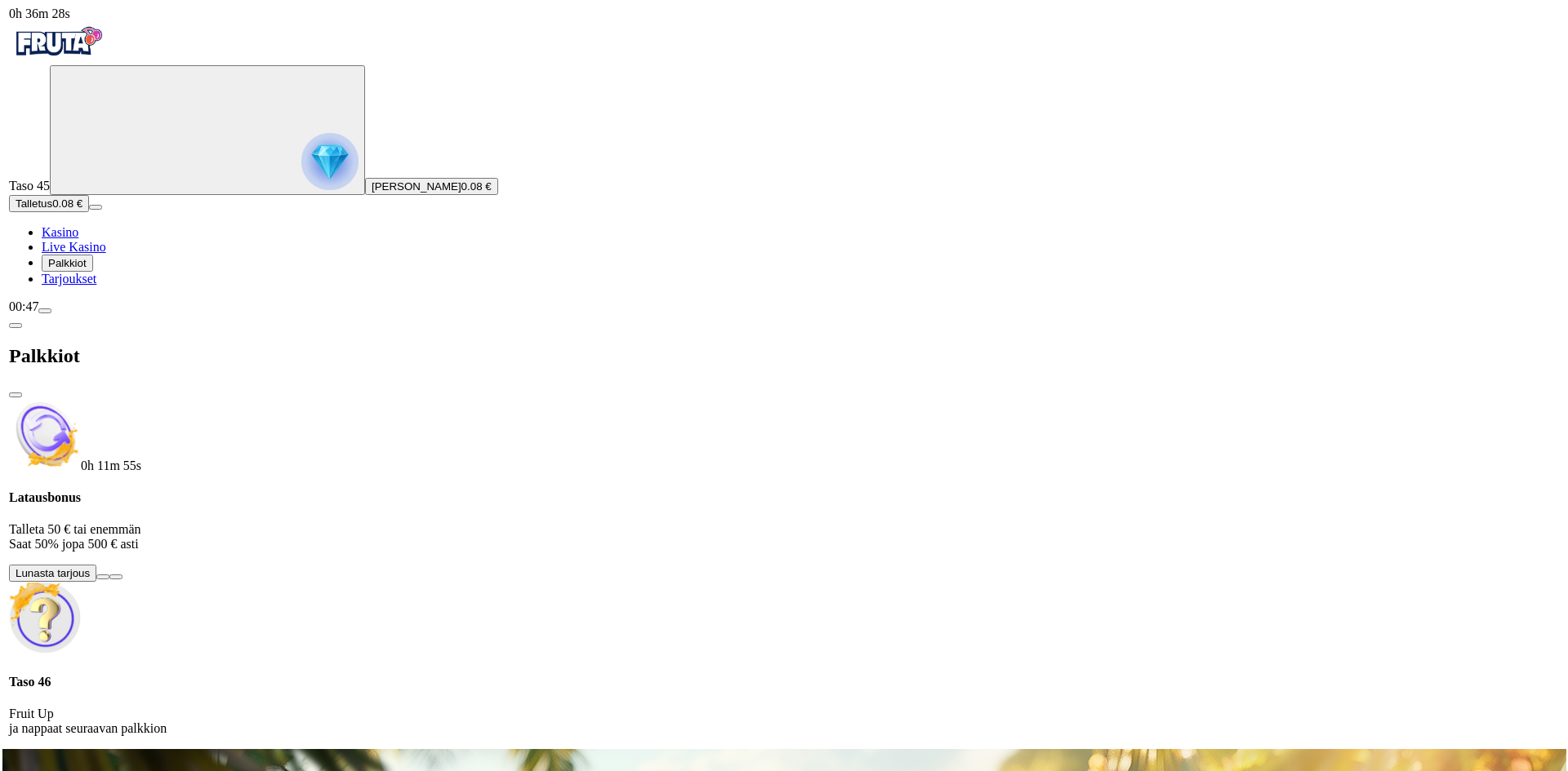
scroll to position [878, 0]
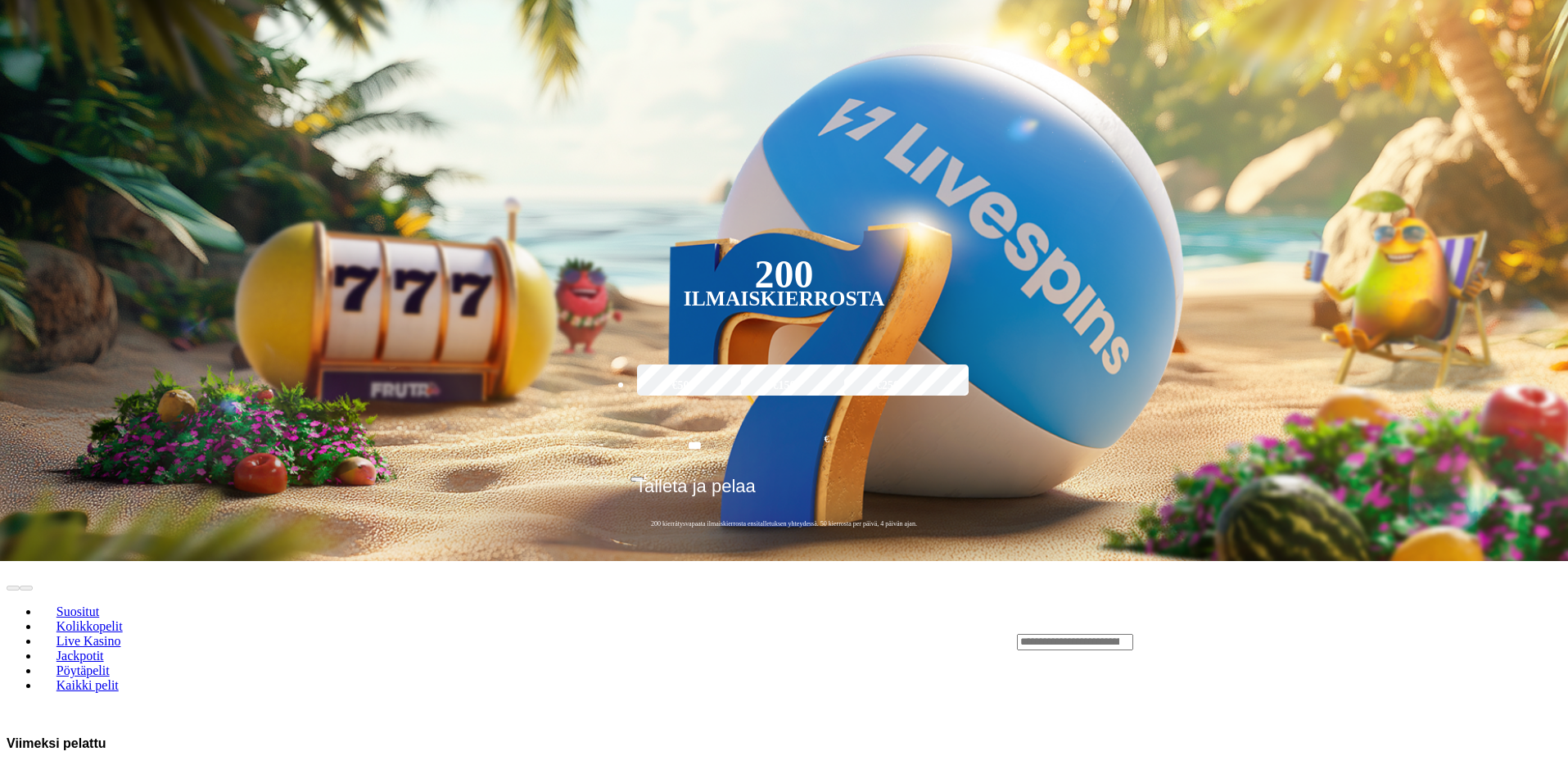
scroll to position [409, 0]
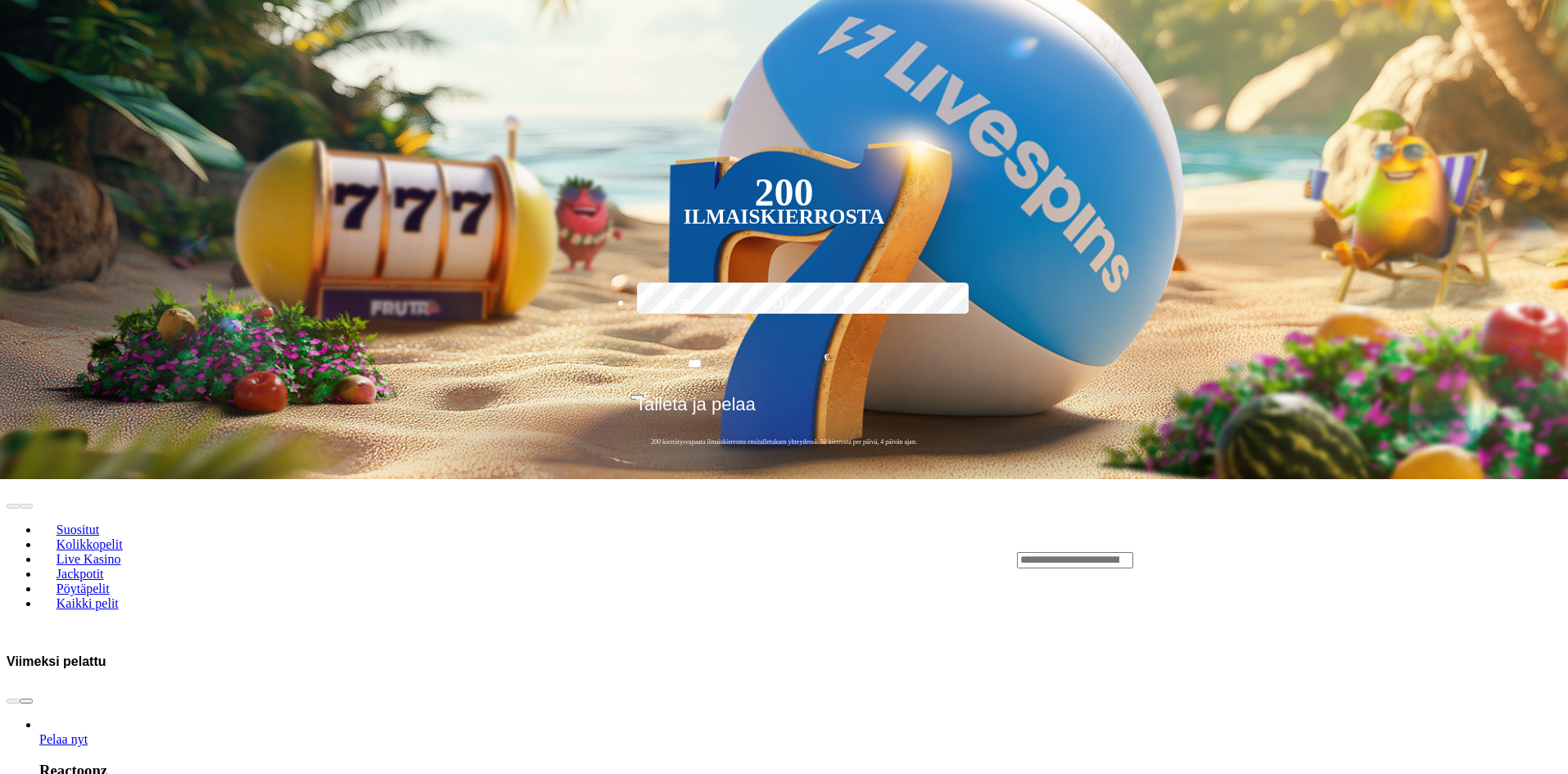
click at [26, 701] on span "chevron-right icon" at bounding box center [26, 701] width 0 height 0
click at [1226, 551] on div "Lobby" at bounding box center [1289, 560] width 544 height 17
click at [1134, 552] on input "Search" at bounding box center [1075, 560] width 117 height 17
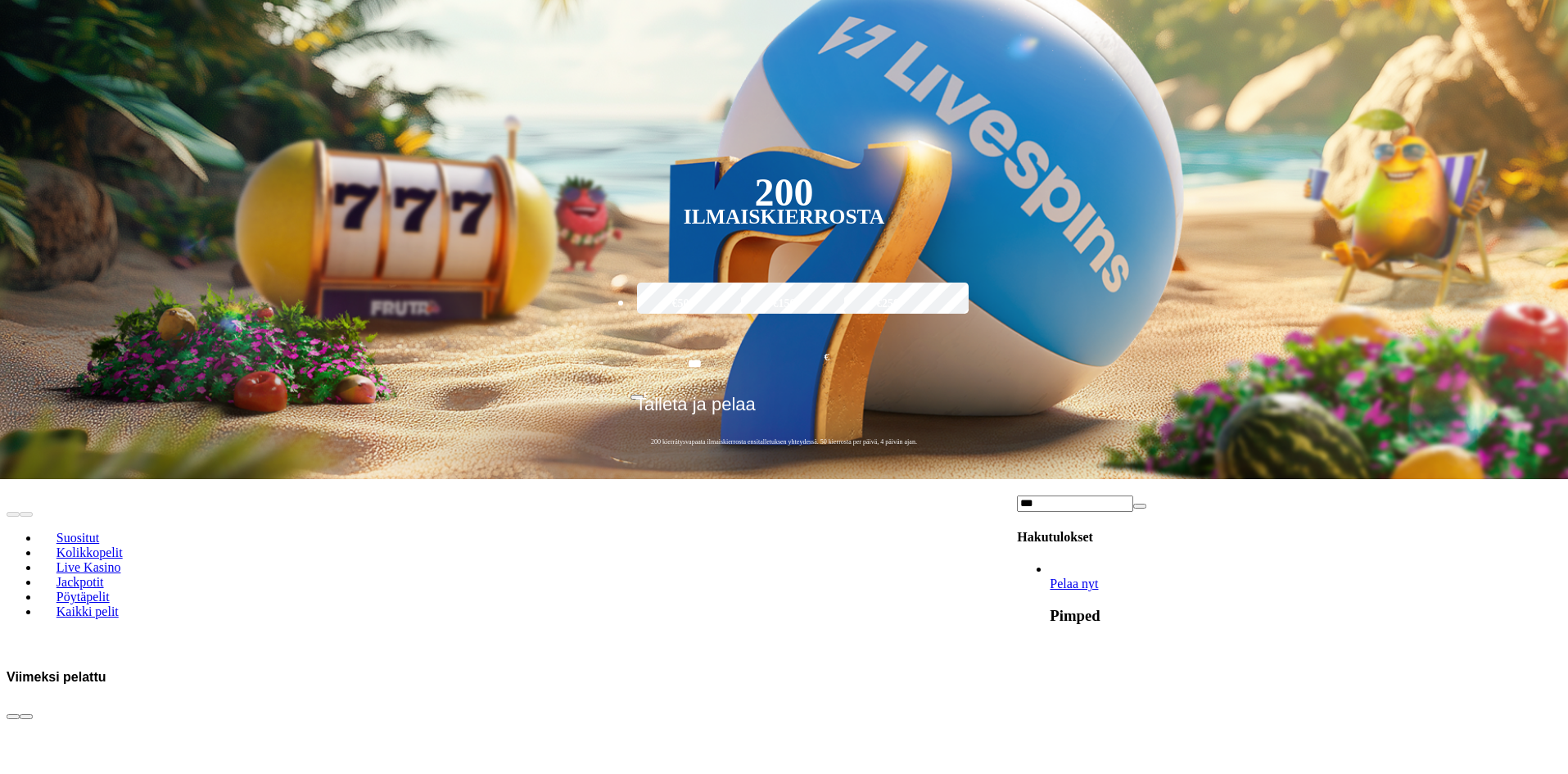
type input "***"
click at [1098, 577] on span "Pelaa nyt" at bounding box center [1074, 584] width 48 height 14
